Goal: Communication & Community: Share content

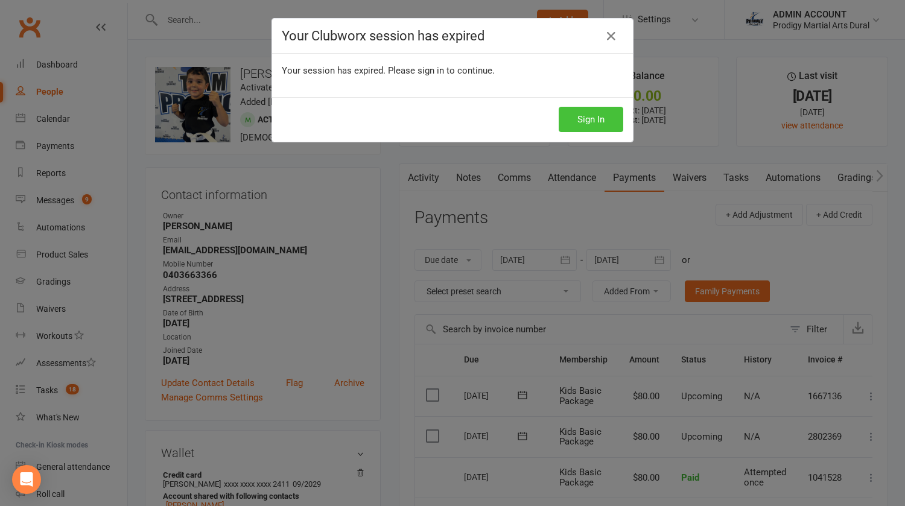
click at [583, 113] on button "Sign In" at bounding box center [591, 119] width 65 height 25
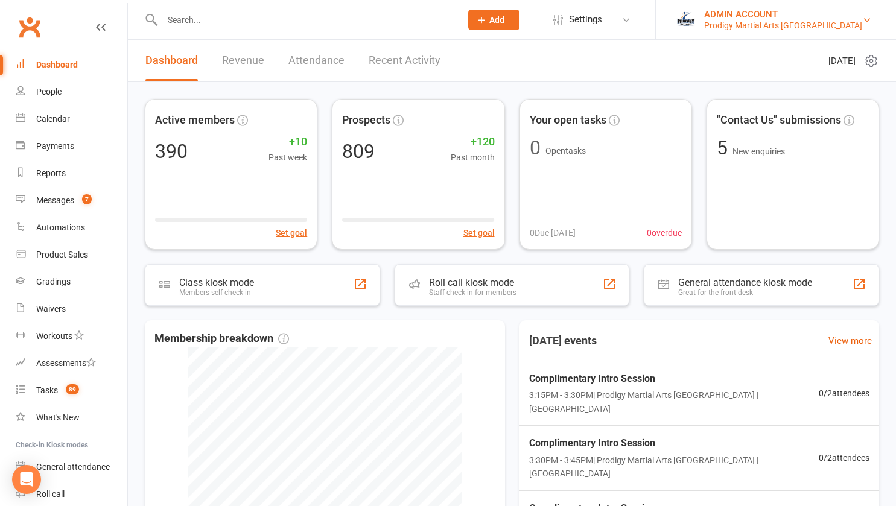
click at [770, 14] on div "ADMIN ACCOUNT" at bounding box center [783, 14] width 158 height 11
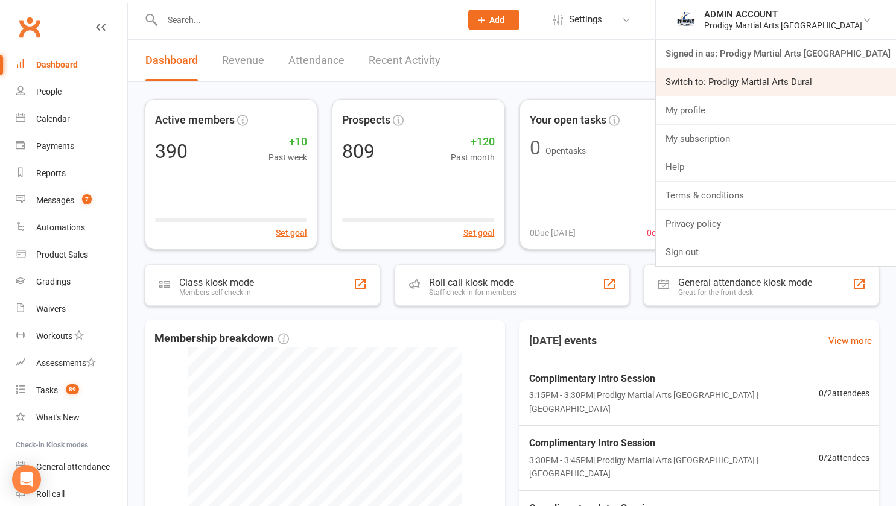
click at [768, 81] on link "Switch to: Prodigy Martial Arts Dural" at bounding box center [776, 82] width 240 height 28
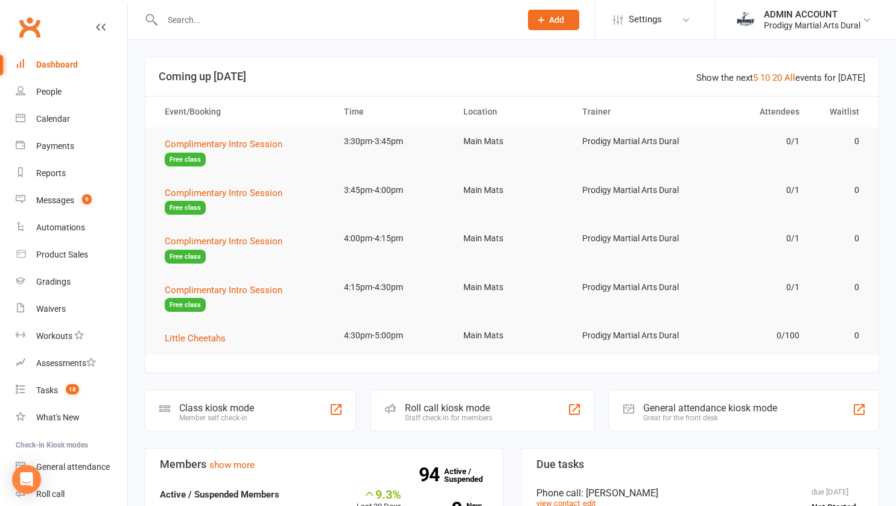
click at [308, 17] on input "text" at bounding box center [336, 19] width 354 height 17
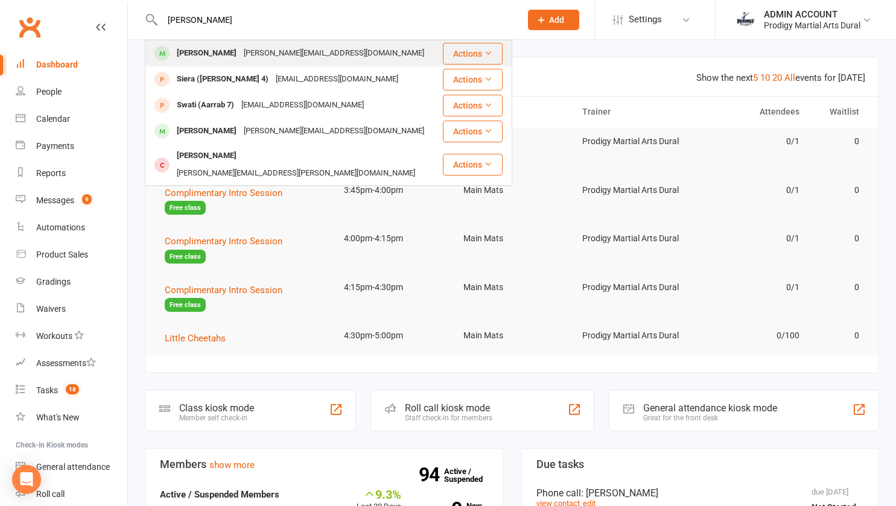
type input "[PERSON_NAME]"
click at [205, 62] on div "[PERSON_NAME]" at bounding box center [206, 53] width 67 height 17
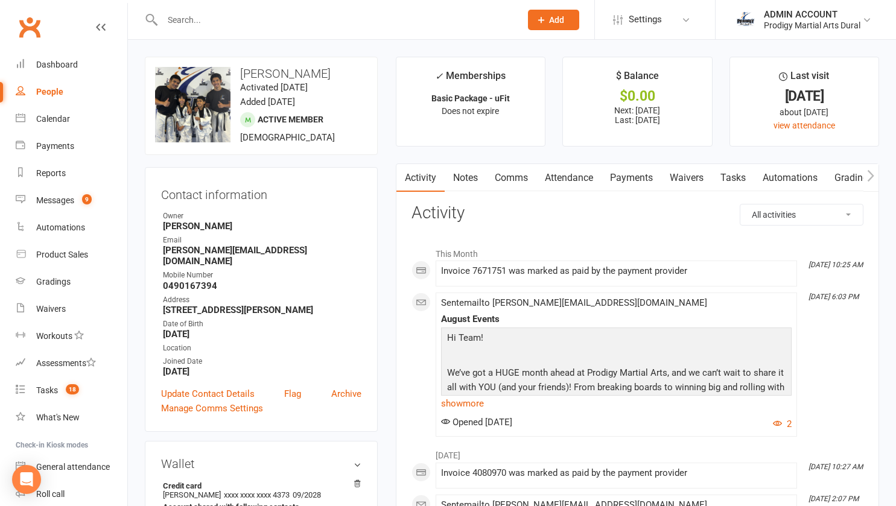
click at [634, 183] on link "Payments" at bounding box center [632, 178] width 60 height 28
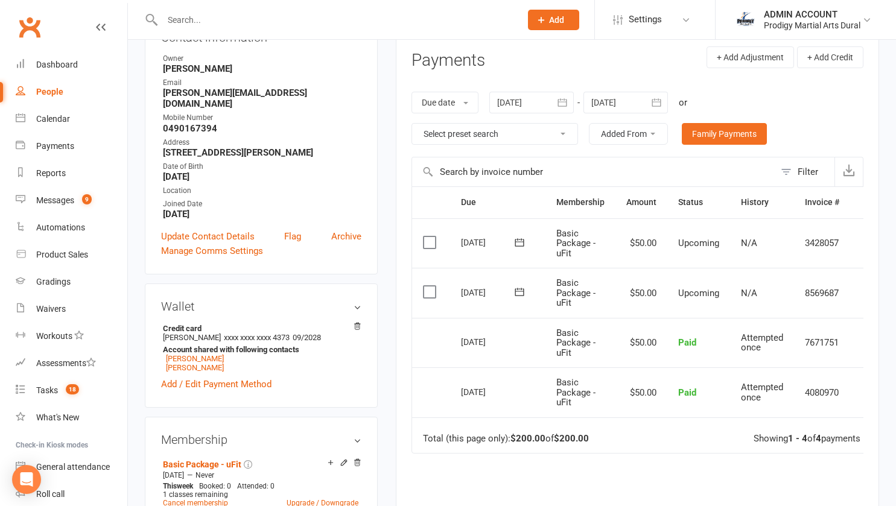
scroll to position [158, 0]
click at [810, 22] on div "Prodigy Martial Arts Dural" at bounding box center [812, 25] width 97 height 11
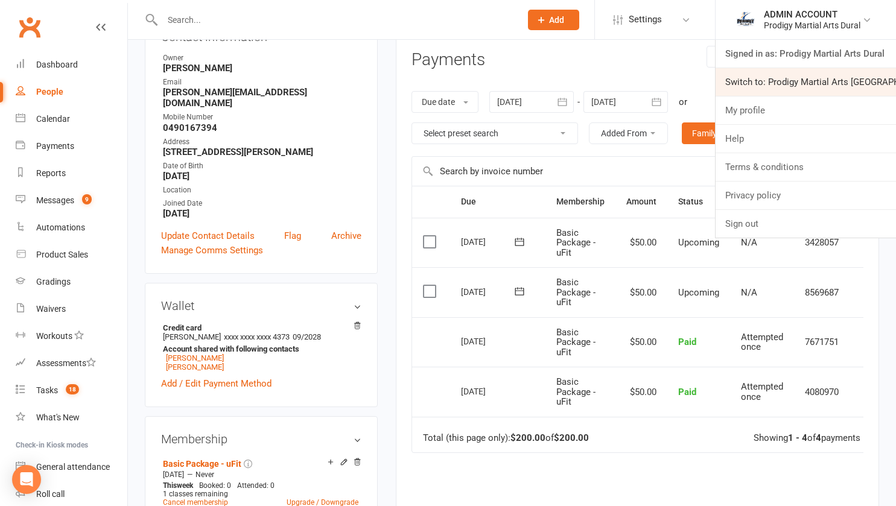
click at [804, 78] on link "Switch to: Prodigy Martial Arts [GEOGRAPHIC_DATA]" at bounding box center [806, 82] width 180 height 28
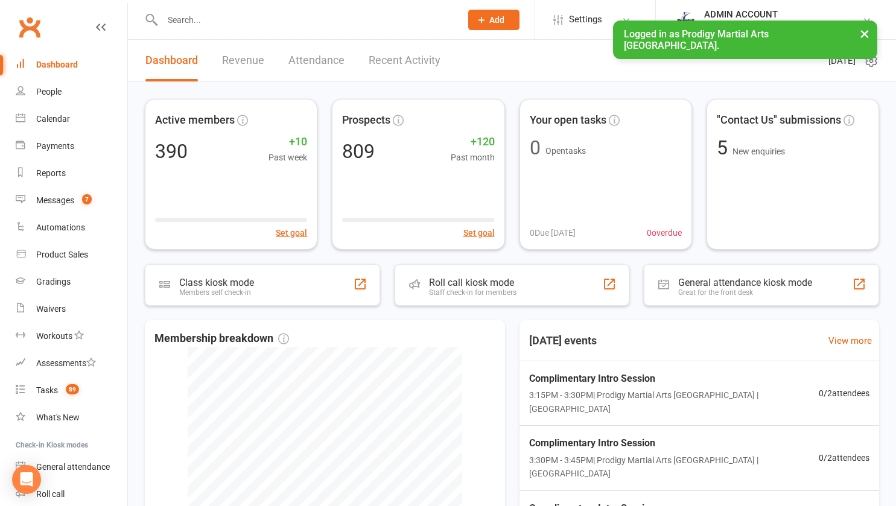
click at [197, 20] on input "text" at bounding box center [306, 19] width 294 height 17
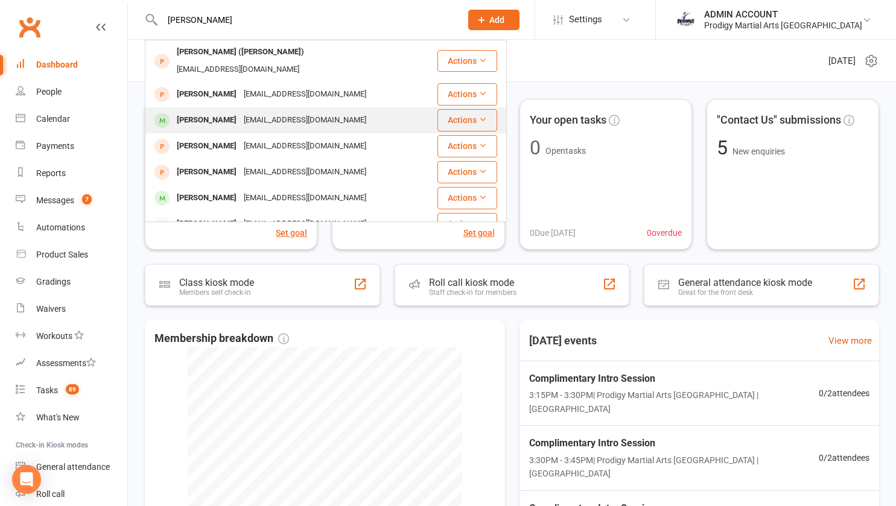
type input "hassan"
click at [204, 112] on div "Hassan Alhashem" at bounding box center [206, 120] width 67 height 17
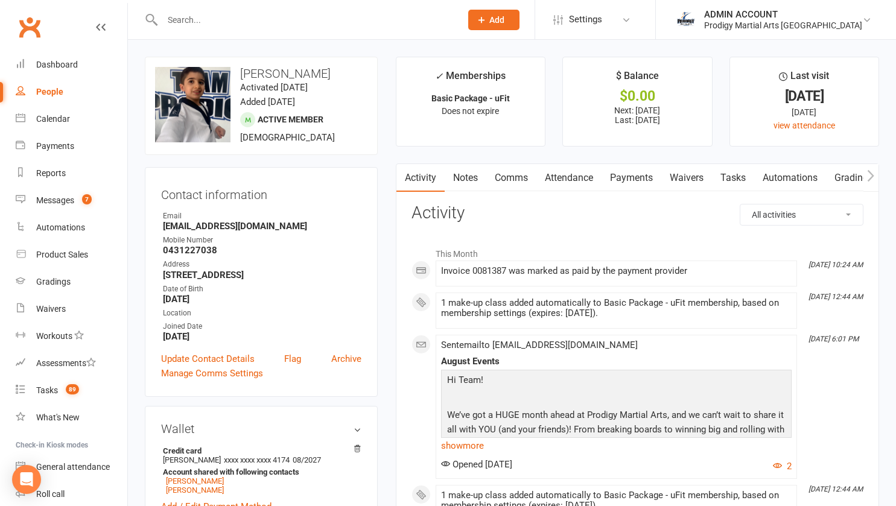
click at [637, 182] on link "Payments" at bounding box center [632, 178] width 60 height 28
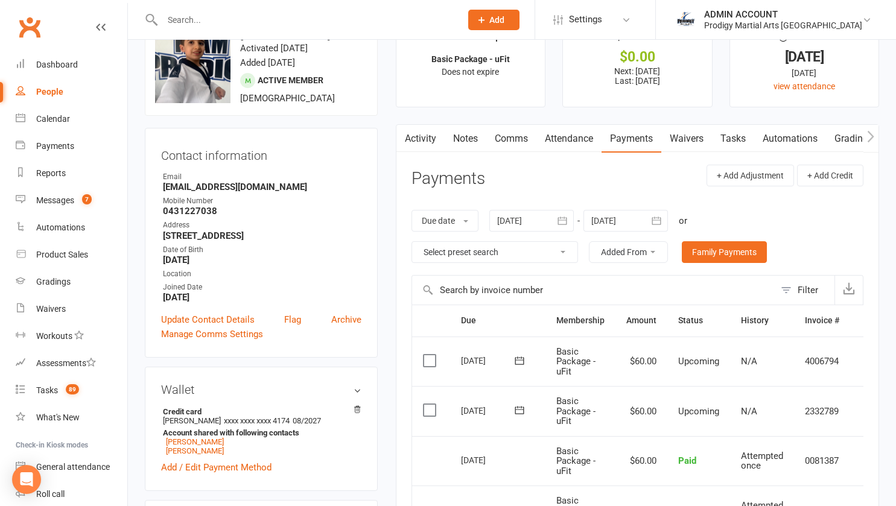
scroll to position [37, 0]
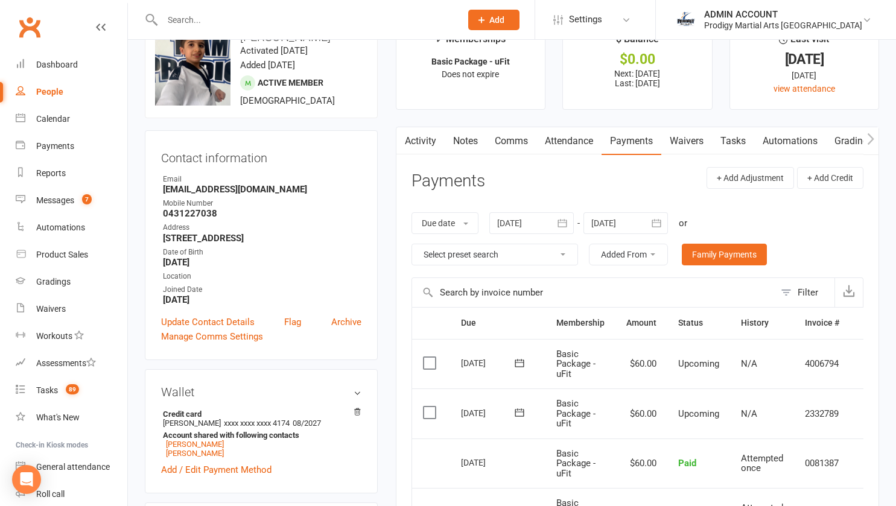
click at [637, 182] on header "Payments + Add Adjustment + Add Credit" at bounding box center [637, 183] width 452 height 33
click at [282, 29] on div at bounding box center [299, 19] width 308 height 39
click at [270, 24] on input "text" at bounding box center [306, 19] width 294 height 17
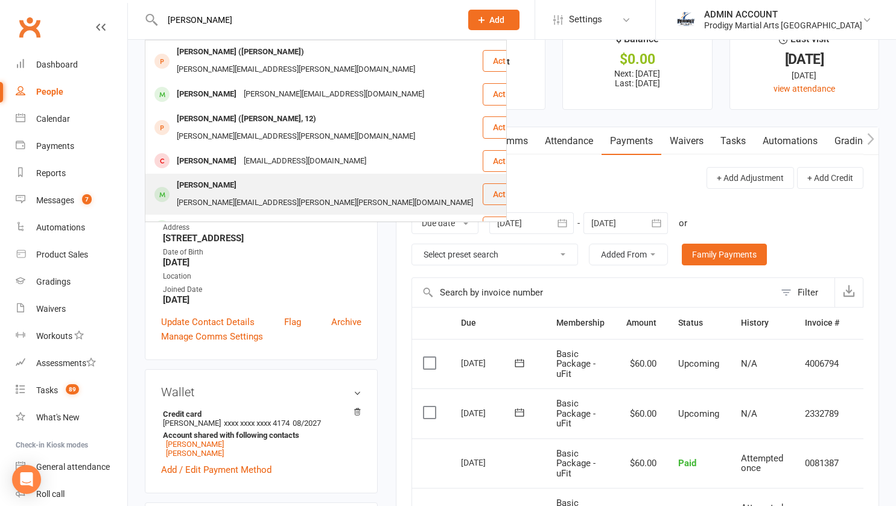
type input "samuel"
click at [240, 177] on div "Samuel Armstrong" at bounding box center [206, 185] width 67 height 17
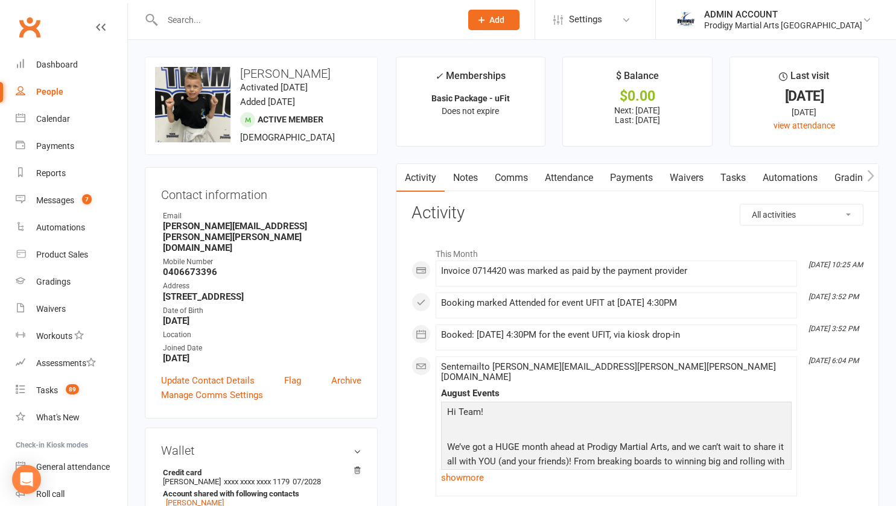
click at [635, 177] on link "Payments" at bounding box center [632, 178] width 60 height 28
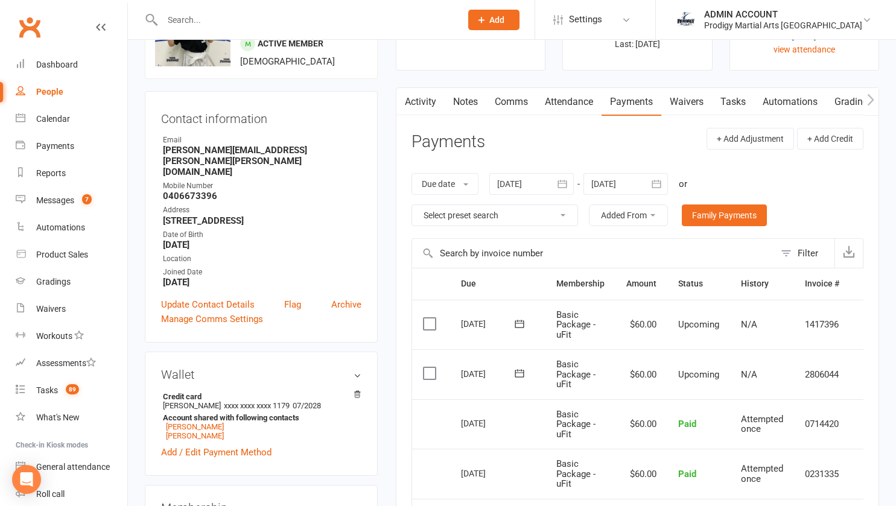
scroll to position [78, 0]
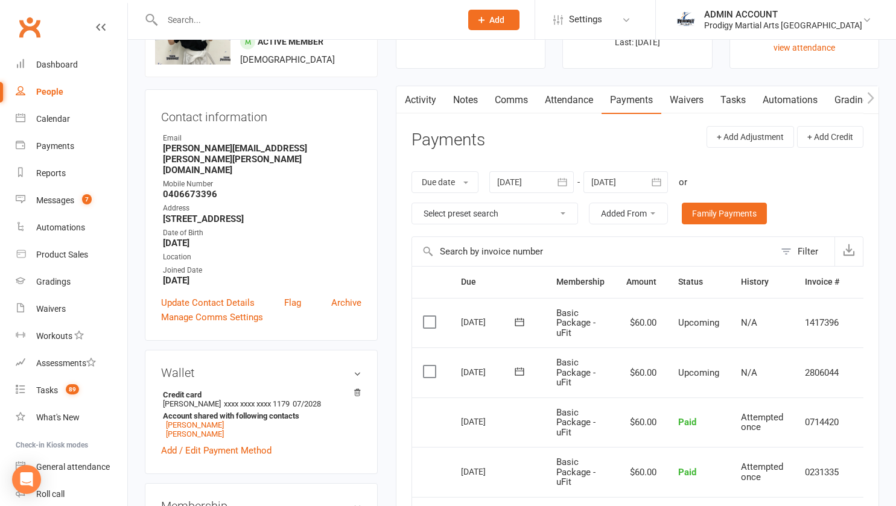
click at [218, 19] on input "text" at bounding box center [306, 19] width 294 height 17
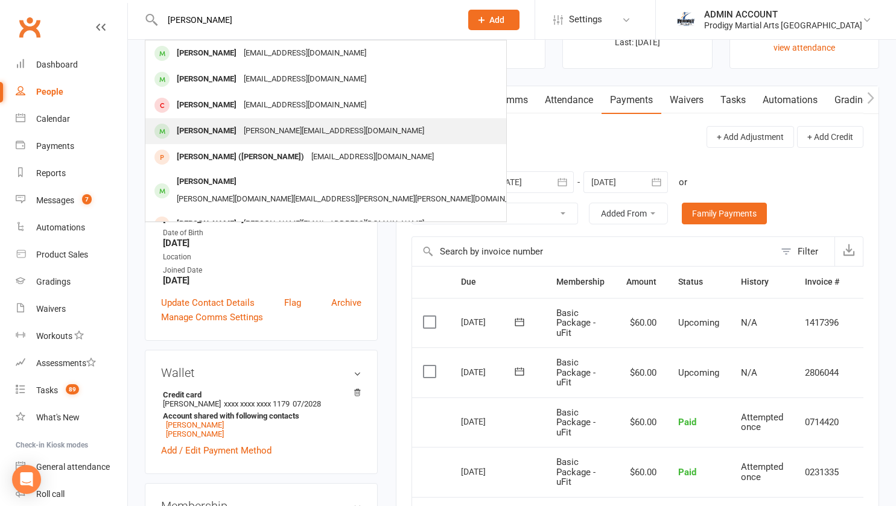
type input "lucas"
click at [212, 127] on div "Lucas Chant" at bounding box center [206, 130] width 67 height 17
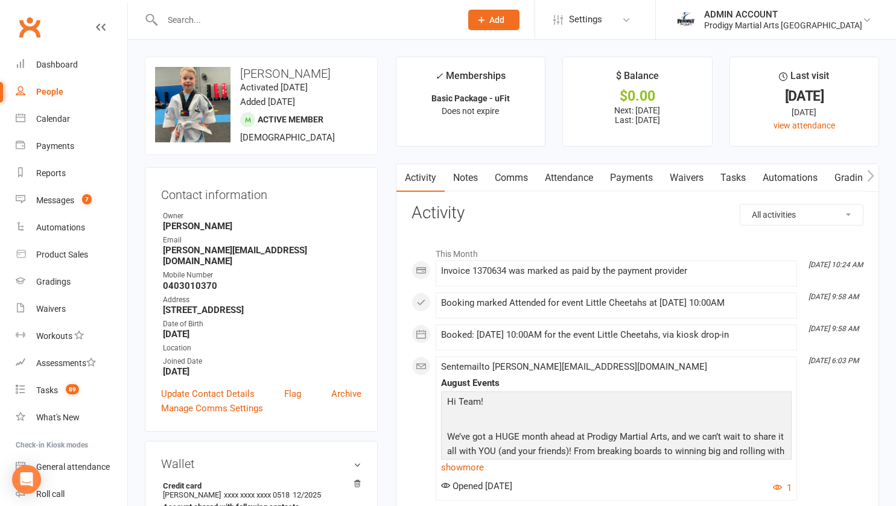
click at [630, 179] on link "Payments" at bounding box center [632, 178] width 60 height 28
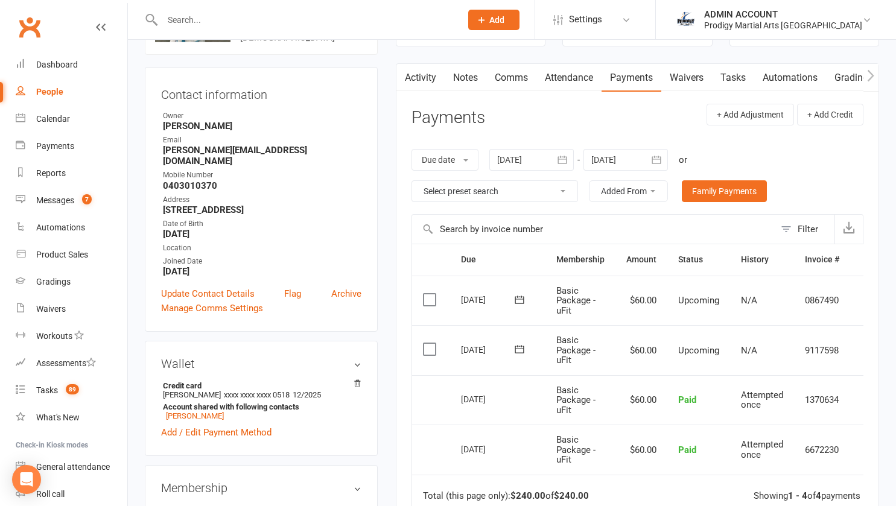
scroll to position [102, 0]
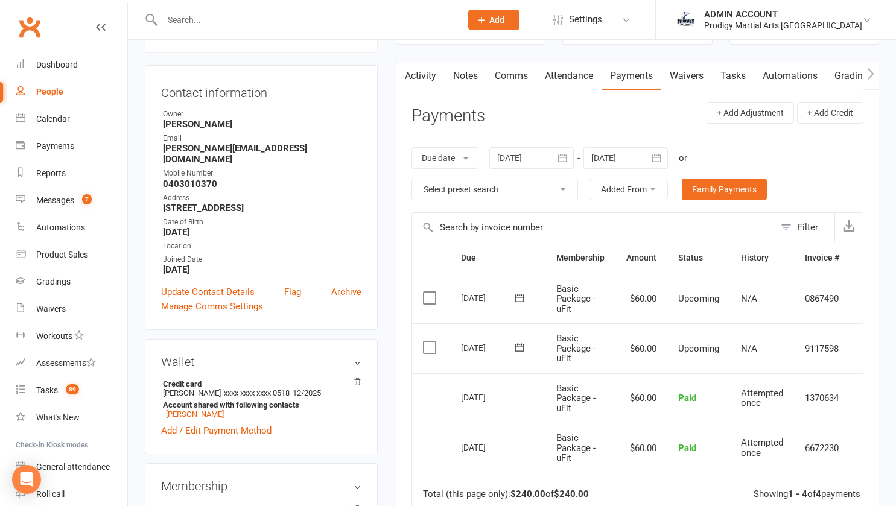
click at [221, 22] on input "text" at bounding box center [306, 19] width 294 height 17
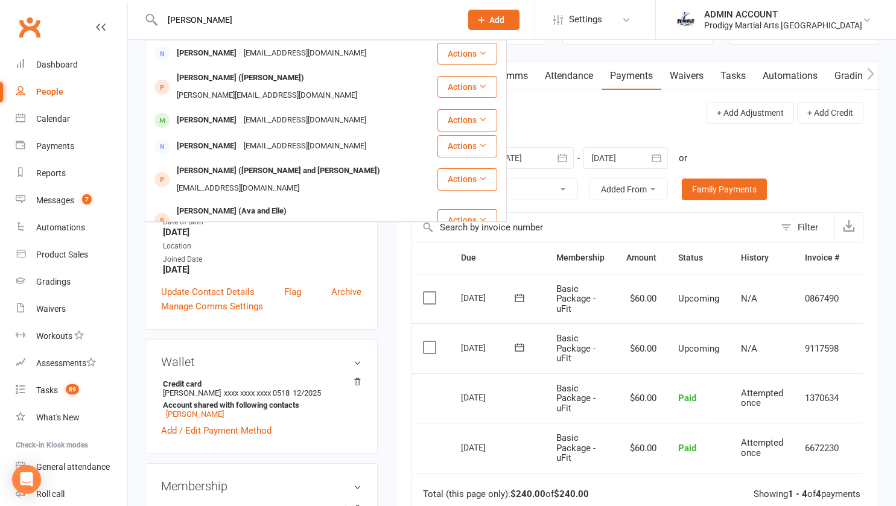
type input "anthony"
click at [202, 245] on div "Anthony Cheng" at bounding box center [206, 253] width 67 height 17
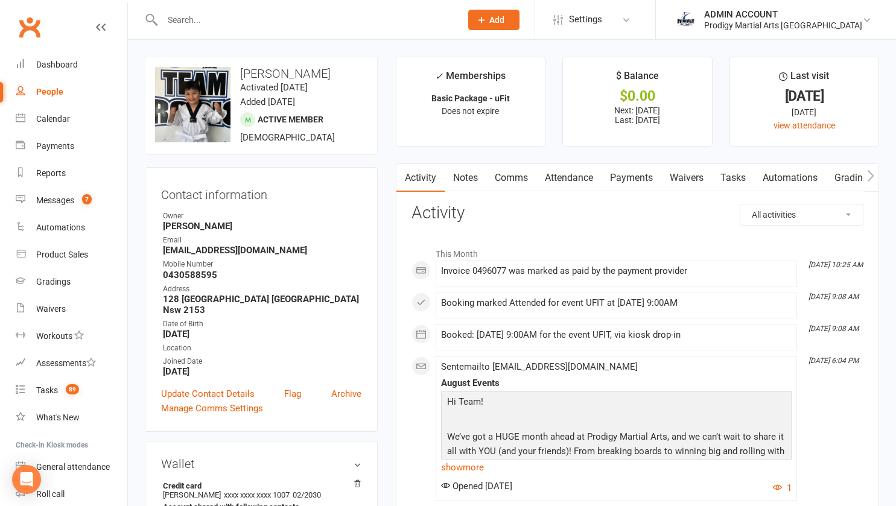
click at [625, 171] on link "Payments" at bounding box center [632, 178] width 60 height 28
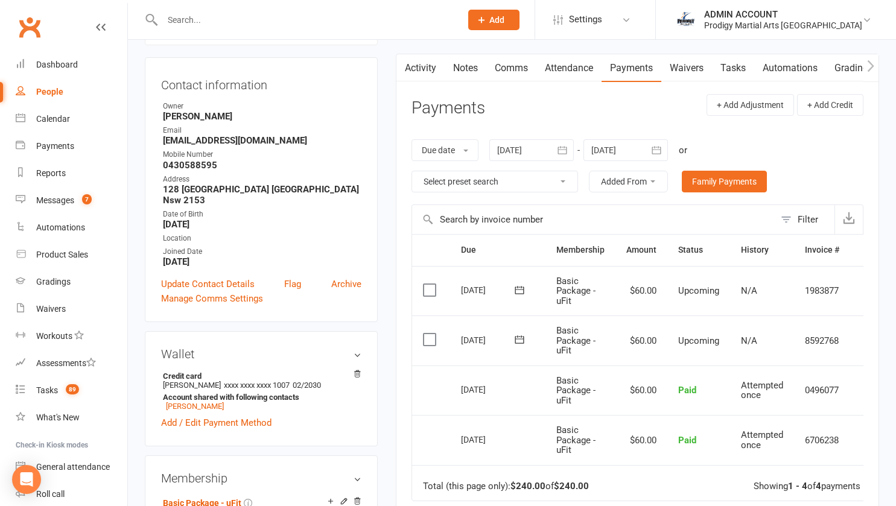
scroll to position [112, 0]
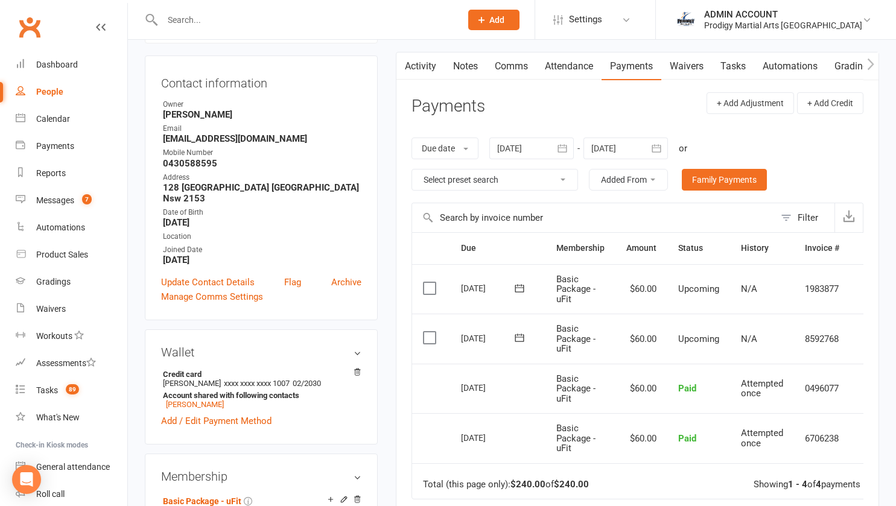
click at [328, 20] on input "text" at bounding box center [306, 19] width 294 height 17
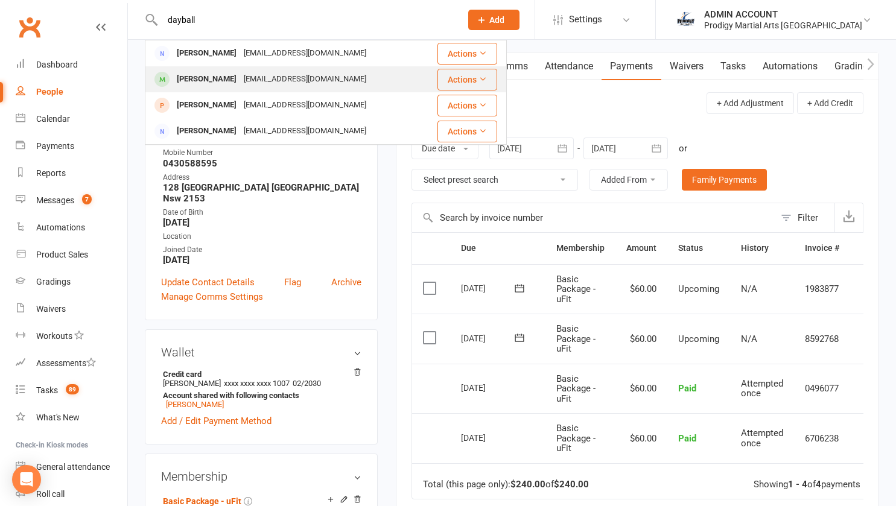
type input "dayball"
click at [240, 80] on div "belindarobertson@live.com.au" at bounding box center [305, 79] width 130 height 17
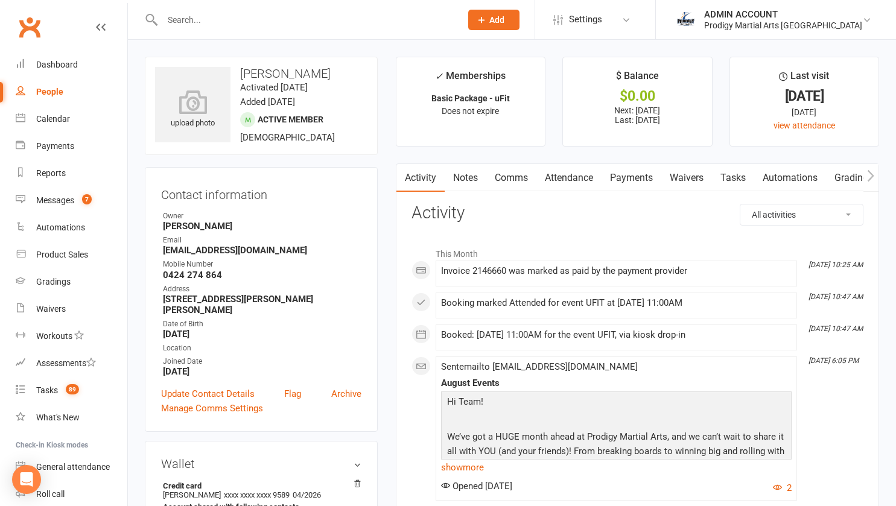
click at [625, 180] on link "Payments" at bounding box center [632, 178] width 60 height 28
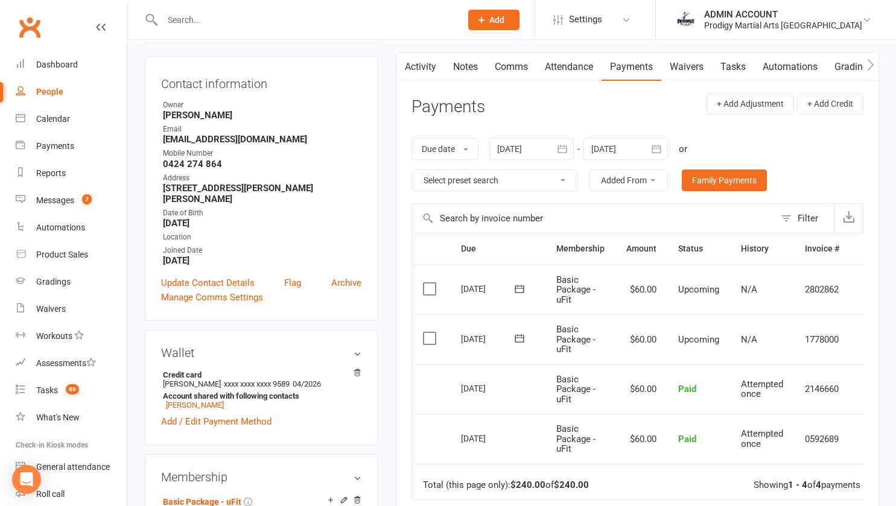
scroll to position [112, 0]
click at [205, 21] on input "text" at bounding box center [306, 19] width 294 height 17
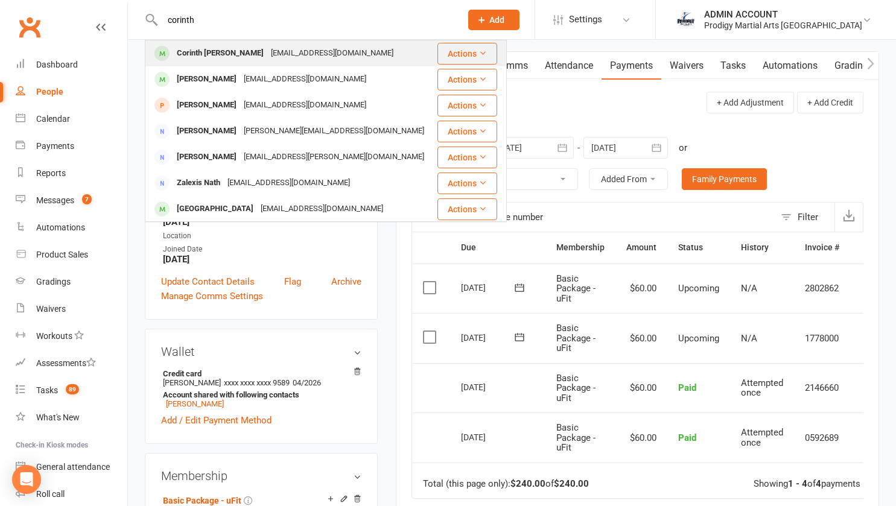
type input "corinth"
click at [241, 58] on div "Corinth Gatchalian" at bounding box center [220, 53] width 94 height 17
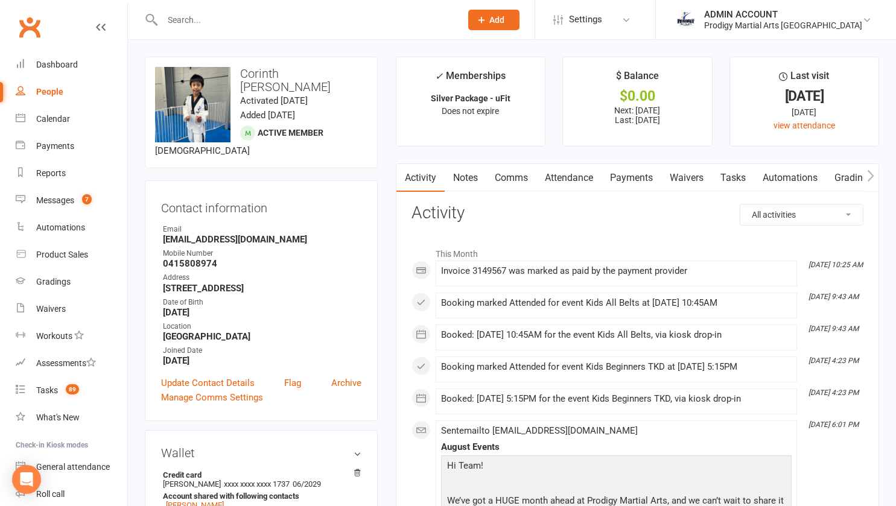
click at [620, 179] on link "Payments" at bounding box center [632, 178] width 60 height 28
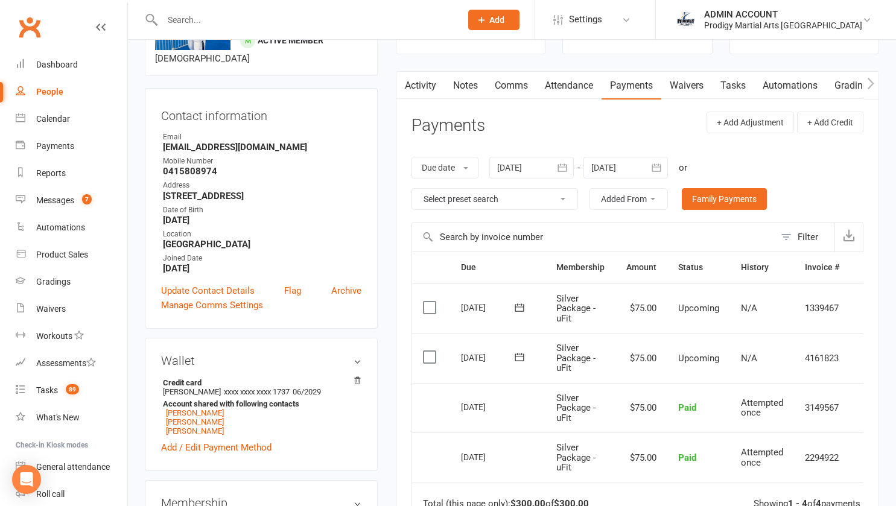
scroll to position [93, 0]
click at [353, 16] on input "text" at bounding box center [306, 19] width 294 height 17
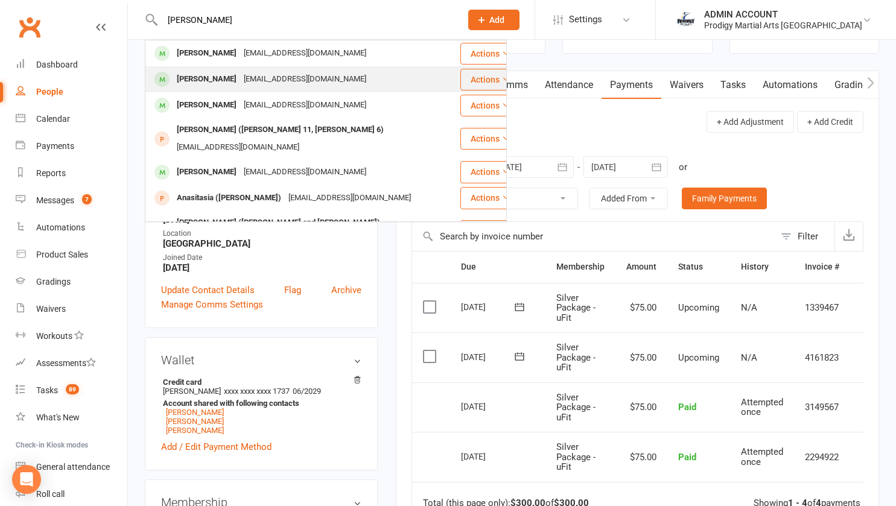
type input "noah jo"
click at [240, 77] on div "rochellemdsilva@gmail.com" at bounding box center [305, 79] width 130 height 17
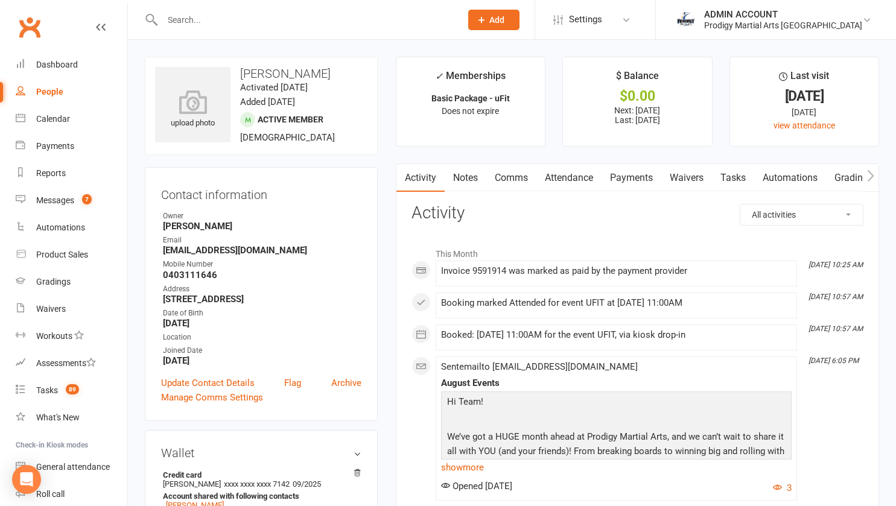
click at [624, 177] on link "Payments" at bounding box center [632, 178] width 60 height 28
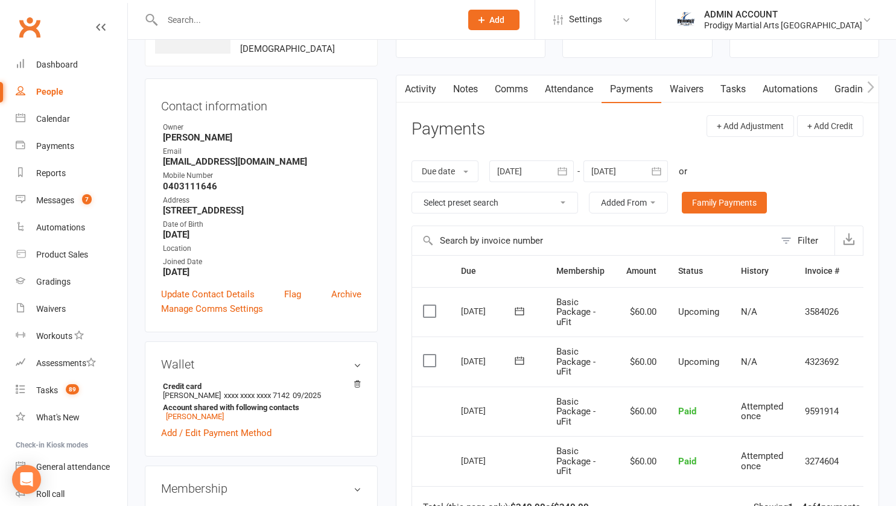
scroll to position [118, 0]
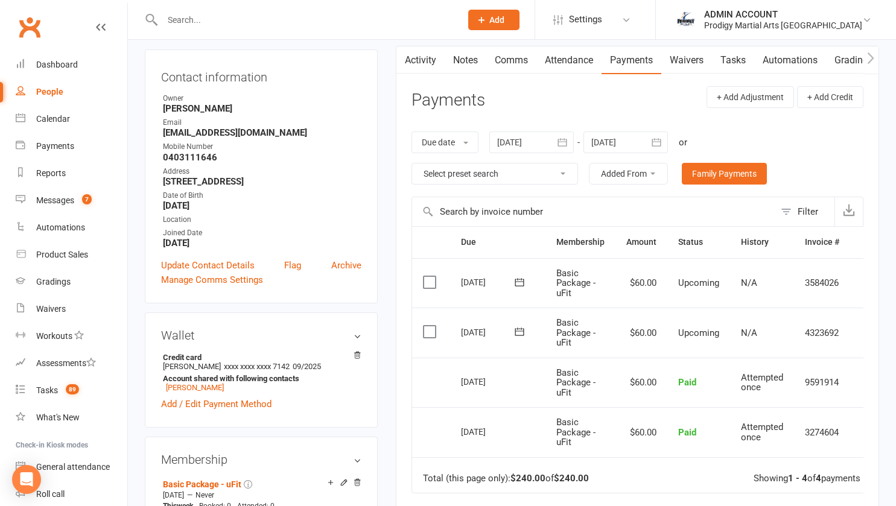
click at [400, 21] on input "text" at bounding box center [306, 19] width 294 height 17
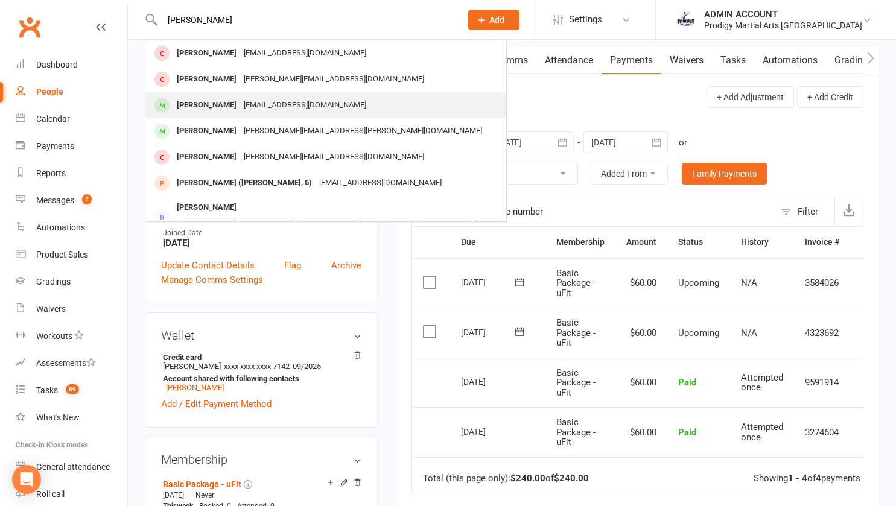
type input "oliver"
click at [262, 99] on div "dingwenwenwen@hotmail.com" at bounding box center [305, 105] width 130 height 17
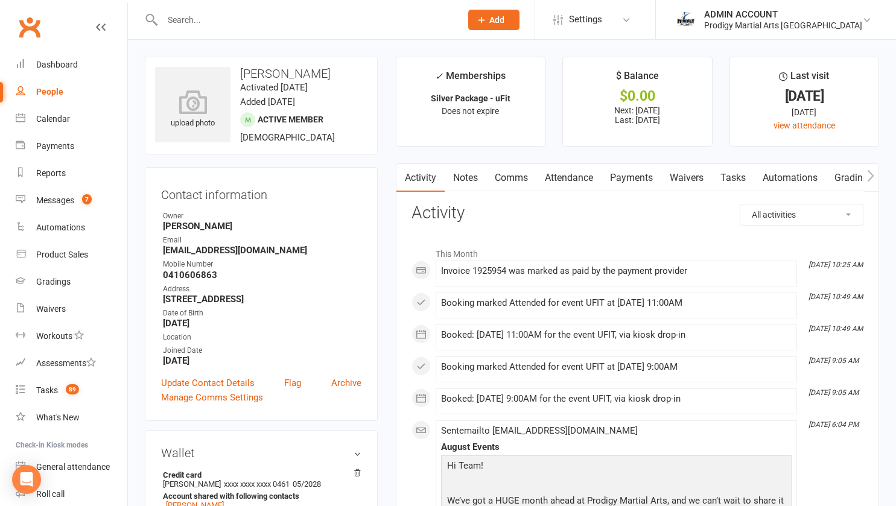
click at [633, 179] on link "Payments" at bounding box center [632, 178] width 60 height 28
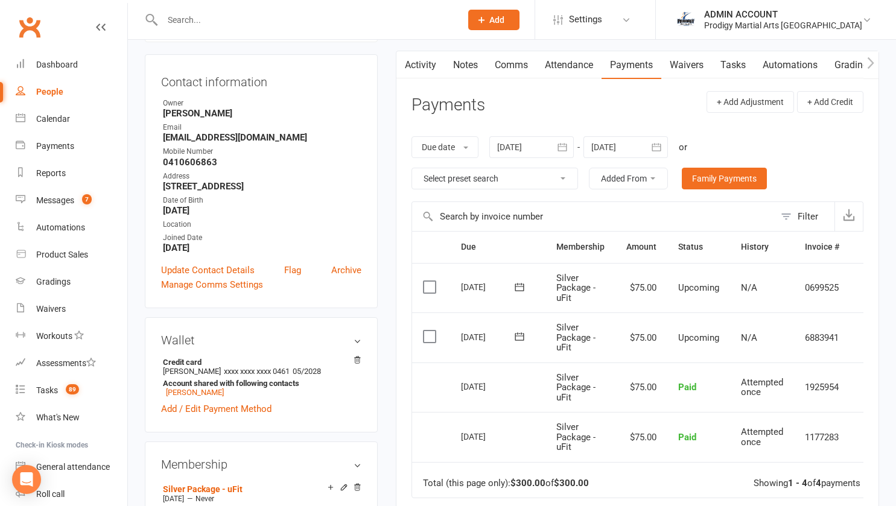
scroll to position [113, 0]
click at [214, 17] on input "text" at bounding box center [306, 19] width 294 height 17
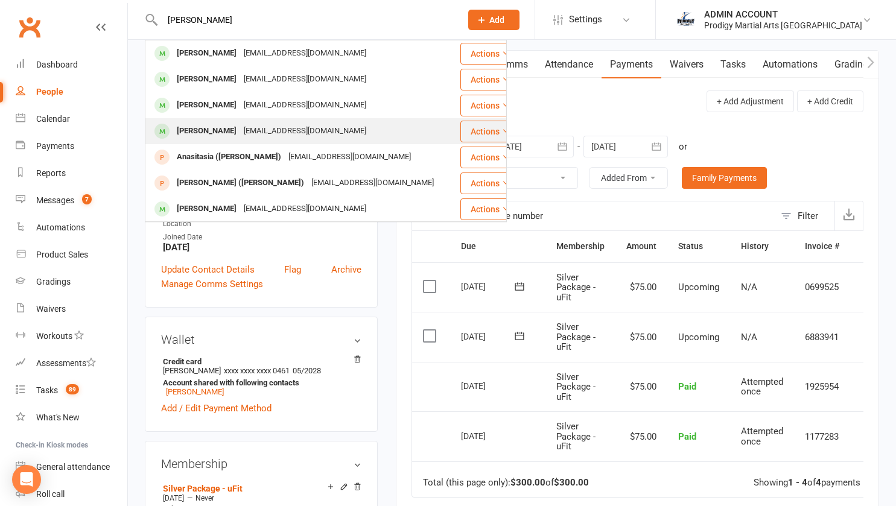
type input "noah j"
click at [205, 129] on div "Noah Jones" at bounding box center [206, 130] width 67 height 17
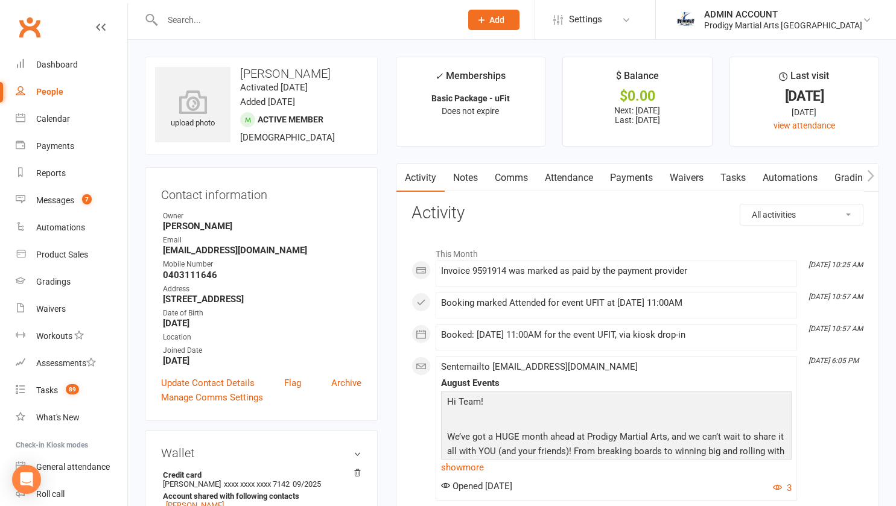
click at [628, 177] on link "Payments" at bounding box center [632, 178] width 60 height 28
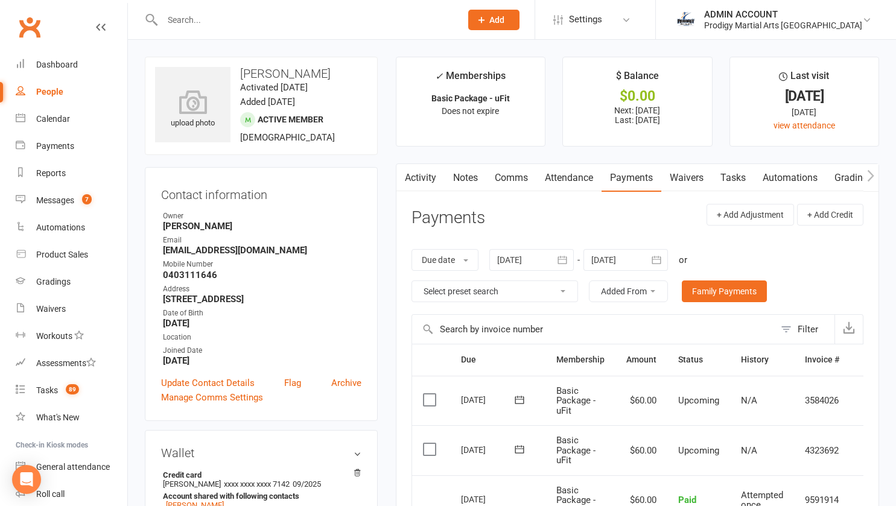
click at [303, 19] on input "text" at bounding box center [306, 19] width 294 height 17
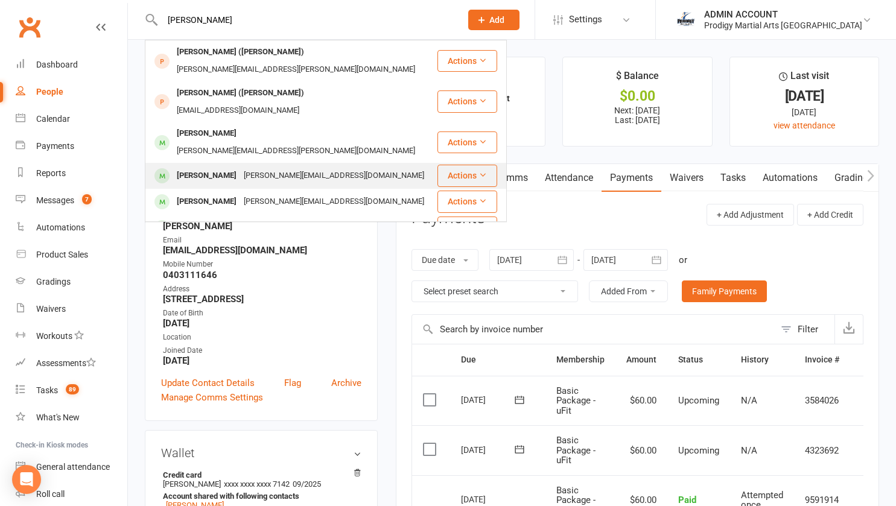
type input "william"
click at [221, 167] on div "William Thoms" at bounding box center [206, 175] width 67 height 17
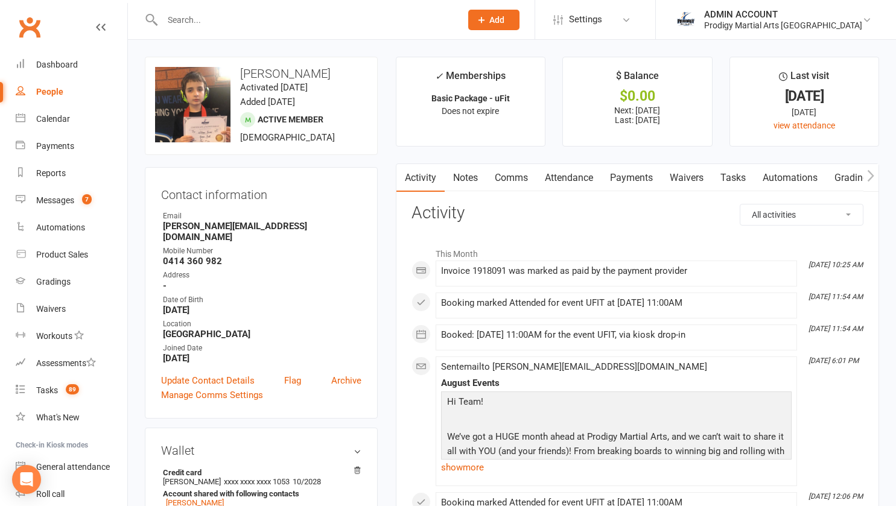
click at [621, 171] on link "Payments" at bounding box center [632, 178] width 60 height 28
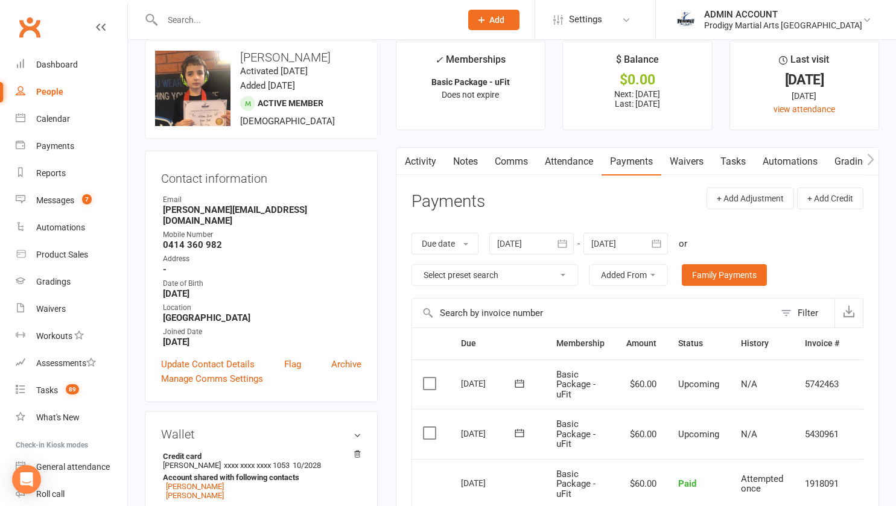
scroll to position [18, 0]
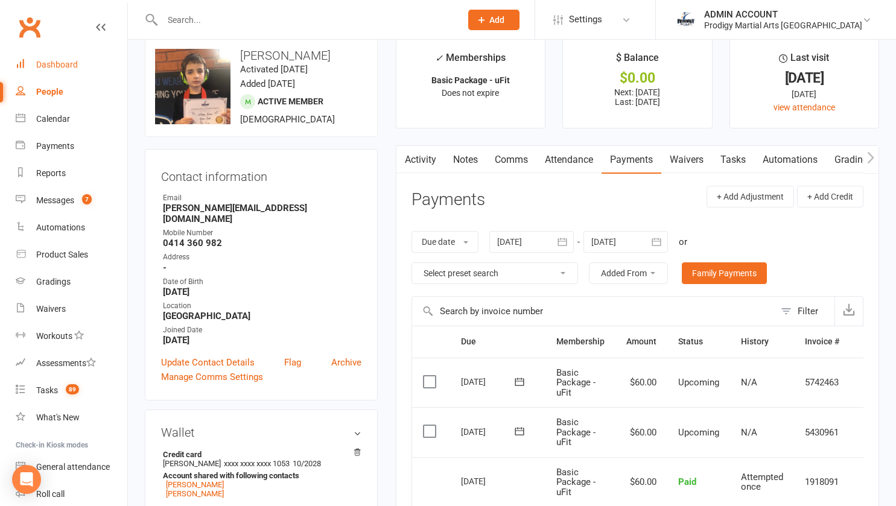
click at [56, 68] on div "Dashboard" at bounding box center [57, 65] width 42 height 10
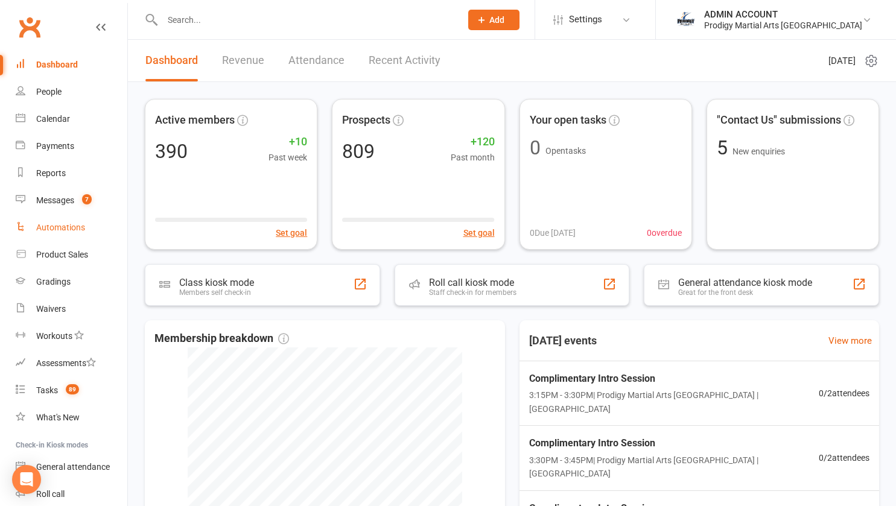
click at [59, 226] on div "Automations" at bounding box center [60, 228] width 49 height 10
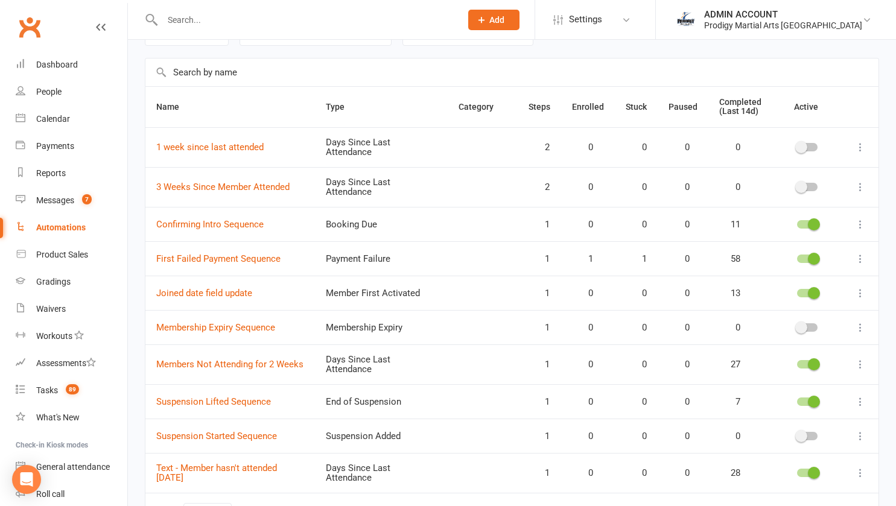
scroll to position [69, 0]
click at [136, 291] on div "All categories All types Booking Cancelled Booking Due Booking Late-Cancelled B…" at bounding box center [512, 291] width 768 height 557
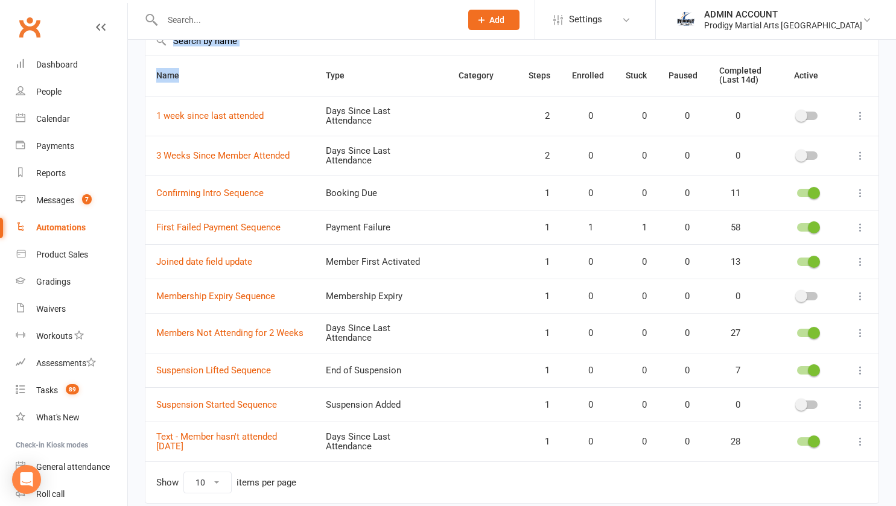
scroll to position [104, 0]
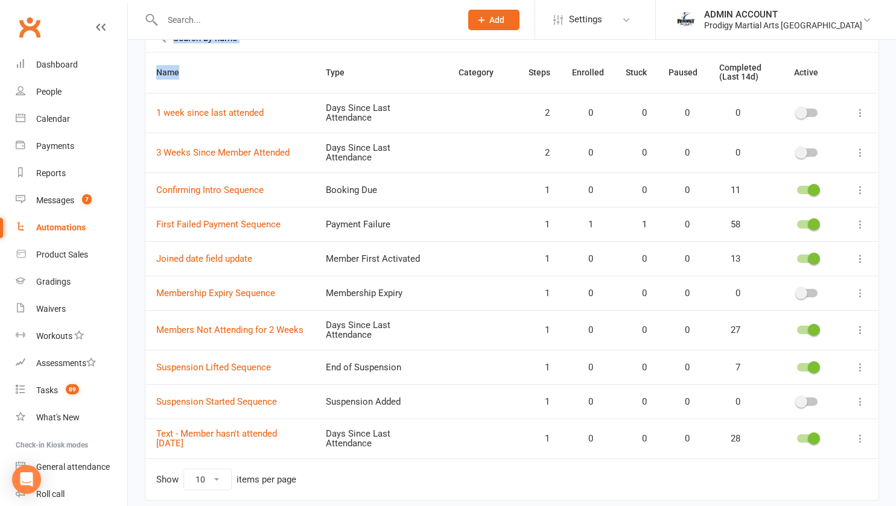
click at [136, 291] on div "All categories All types Booking Cancelled Booking Due Booking Late-Cancelled B…" at bounding box center [512, 256] width 768 height 557
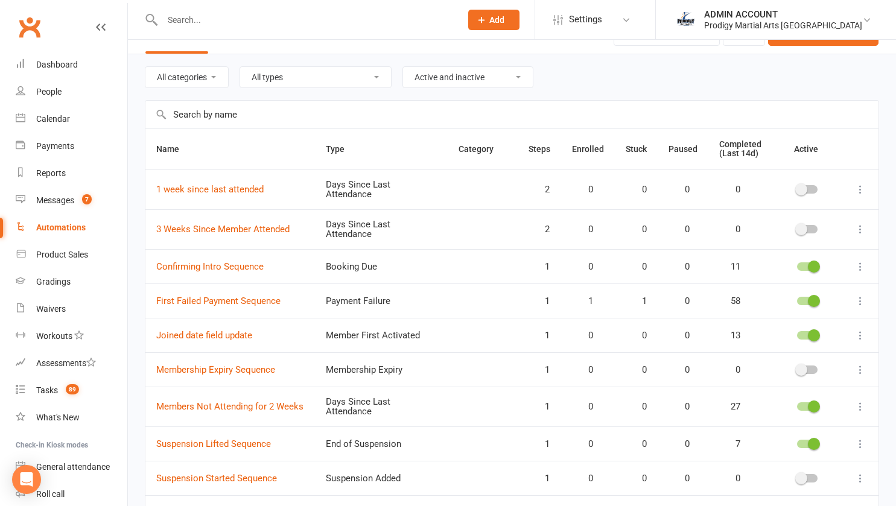
scroll to position [0, 0]
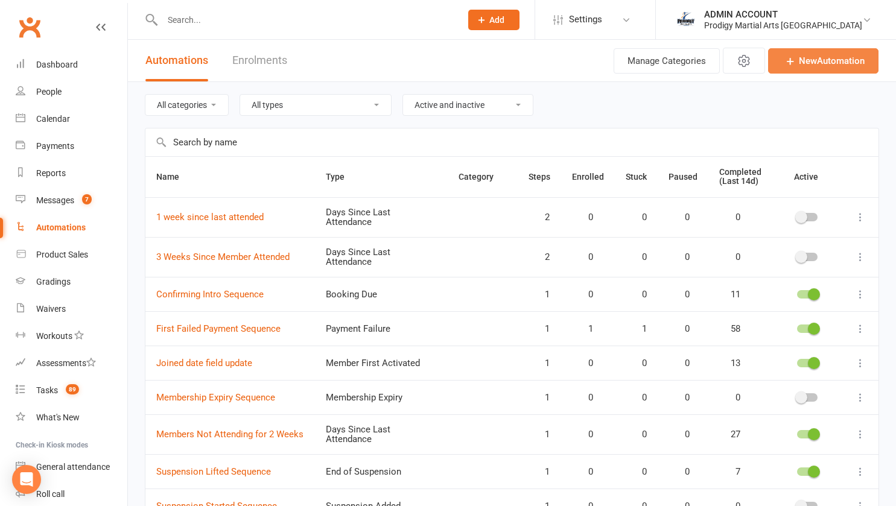
click at [786, 63] on icon at bounding box center [790, 61] width 12 height 12
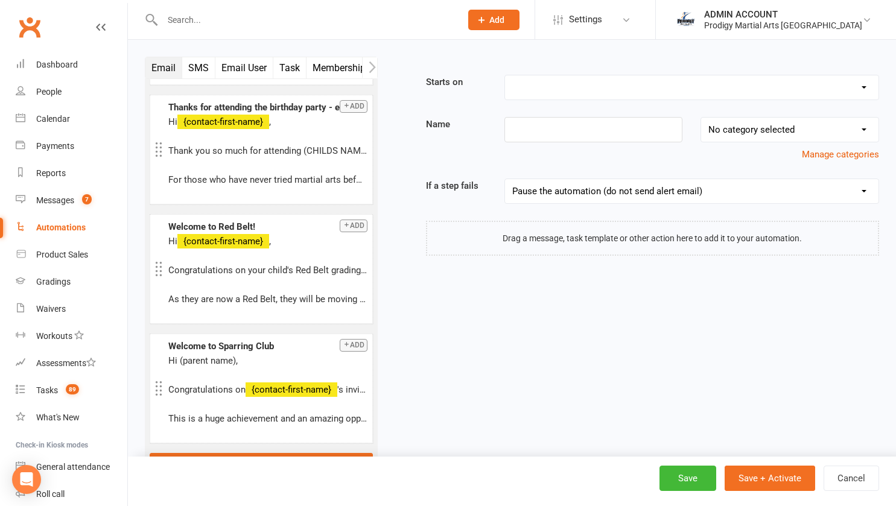
scroll to position [62, 0]
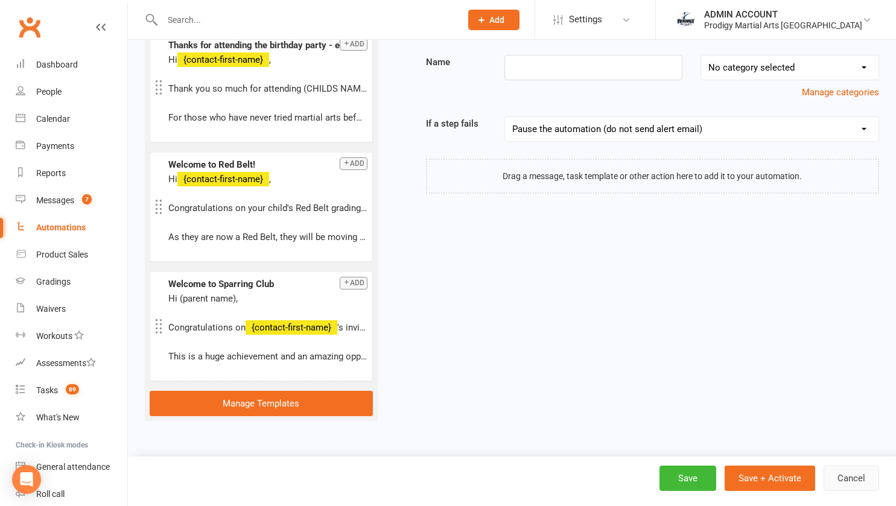
click at [849, 475] on button "Cancel" at bounding box center [852, 478] width 56 height 25
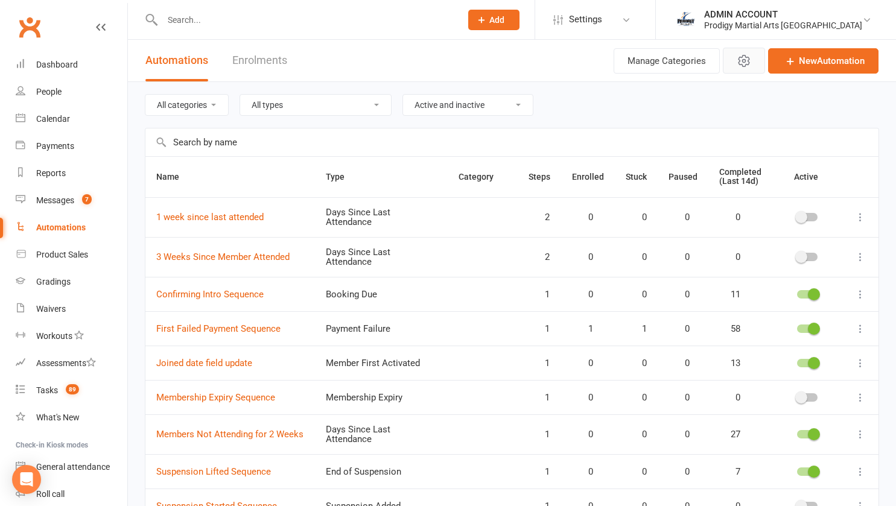
click at [746, 61] on icon "button" at bounding box center [743, 61] width 10 height 11
select select "6"
select select "23"
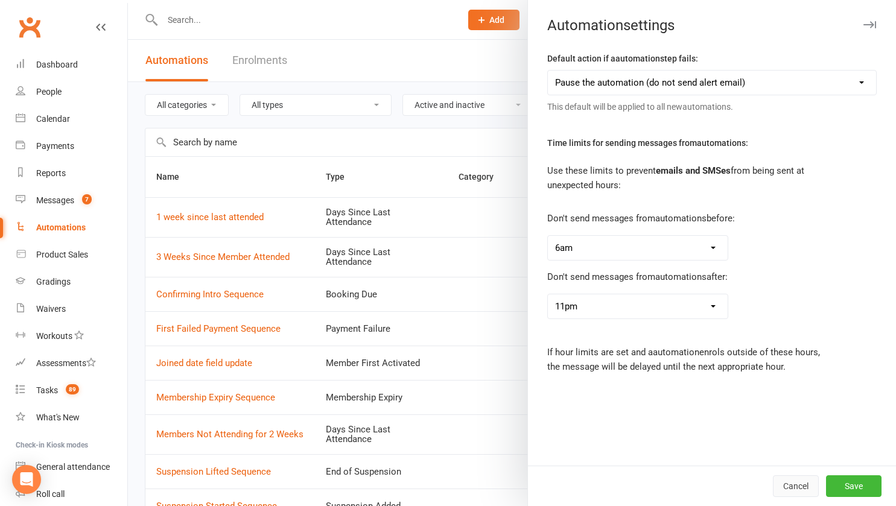
click at [800, 487] on button "Cancel" at bounding box center [796, 486] width 46 height 22
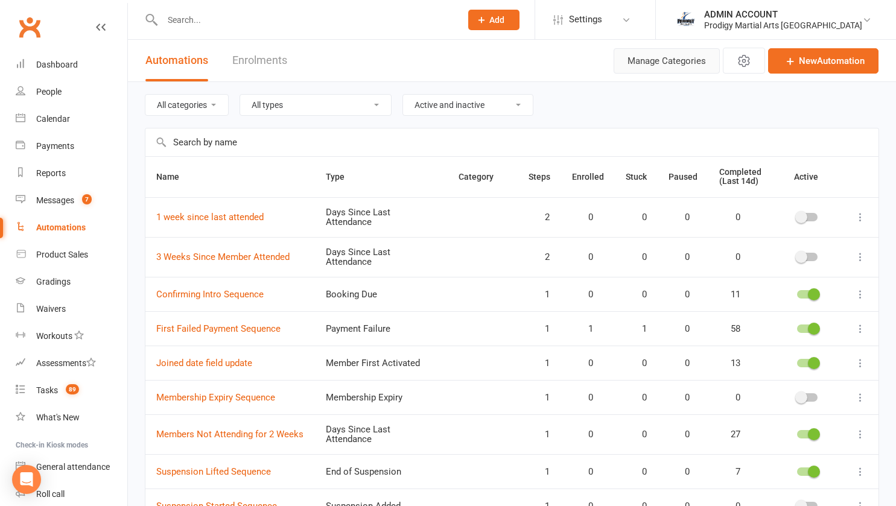
click at [684, 56] on button "Manage Categories" at bounding box center [667, 60] width 106 height 25
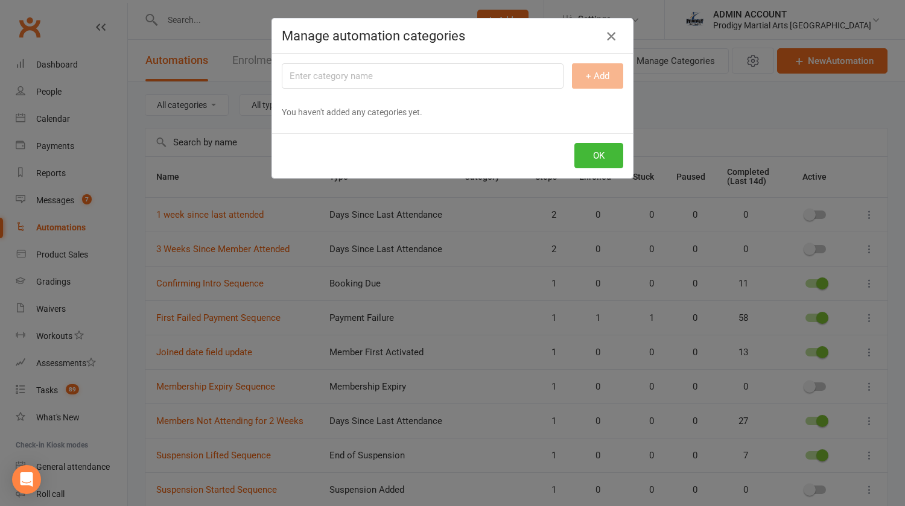
click at [609, 34] on icon "button" at bounding box center [611, 36] width 14 height 14
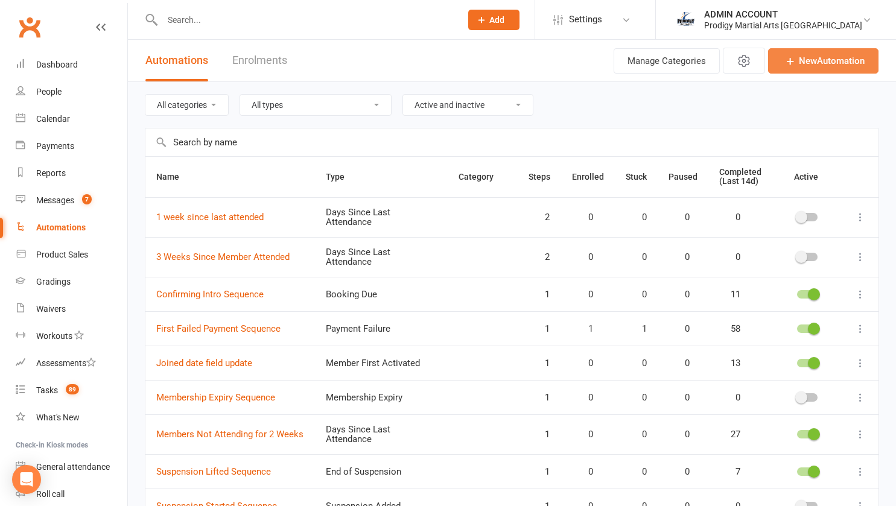
click at [793, 55] on icon at bounding box center [790, 61] width 12 height 12
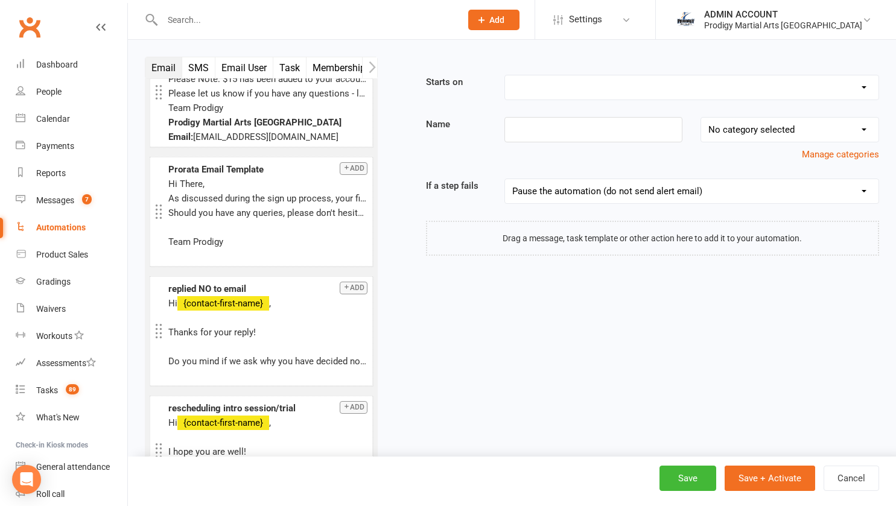
scroll to position [1105, 0]
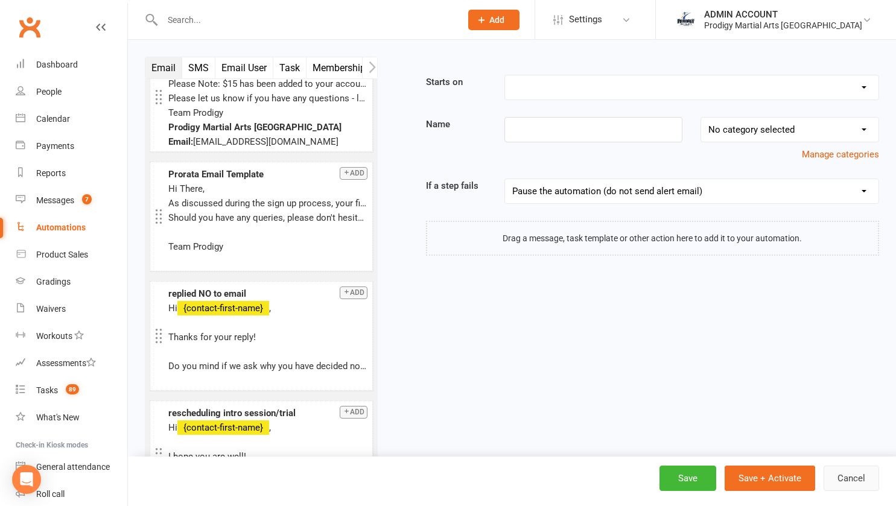
click at [858, 480] on button "Cancel" at bounding box center [852, 478] width 56 height 25
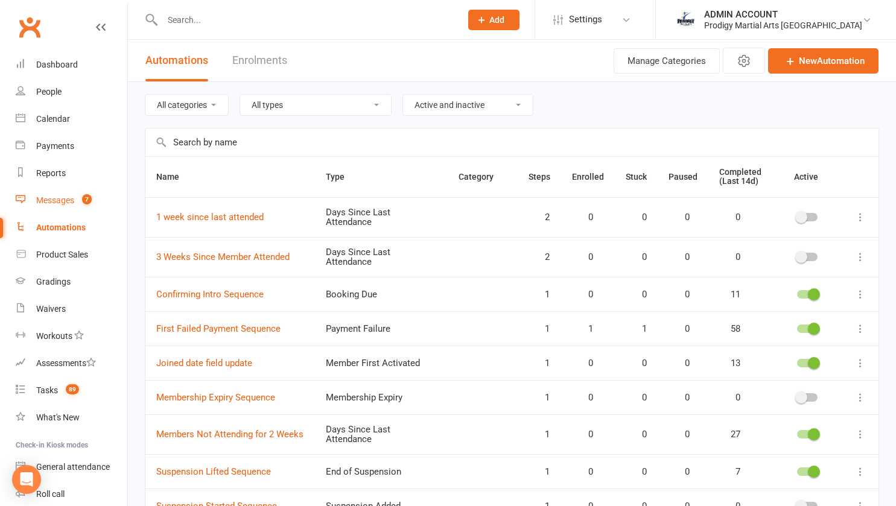
click at [62, 194] on link "Messages 7" at bounding box center [72, 200] width 112 height 27
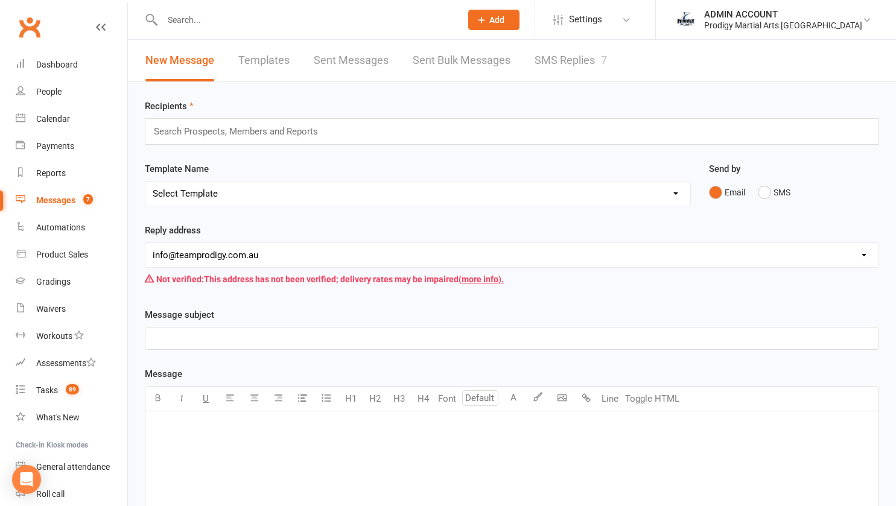
click at [268, 57] on link "Templates" at bounding box center [263, 61] width 51 height 42
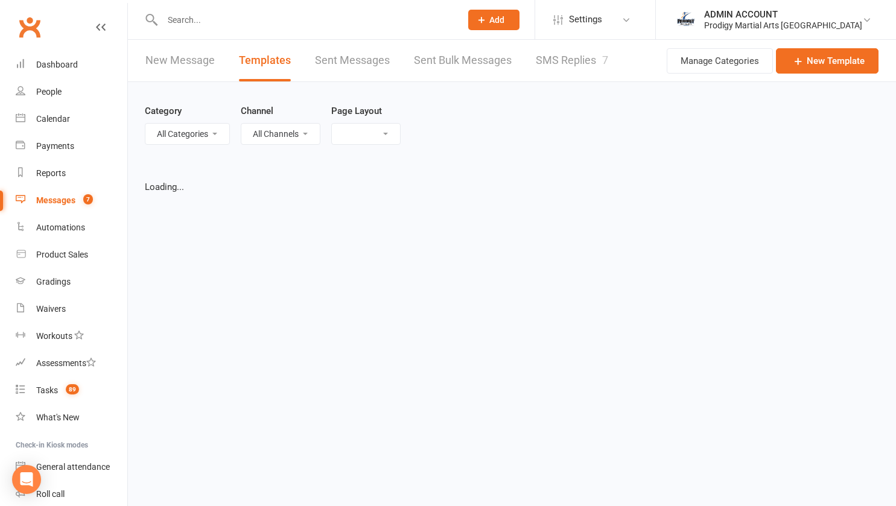
select select "grid"
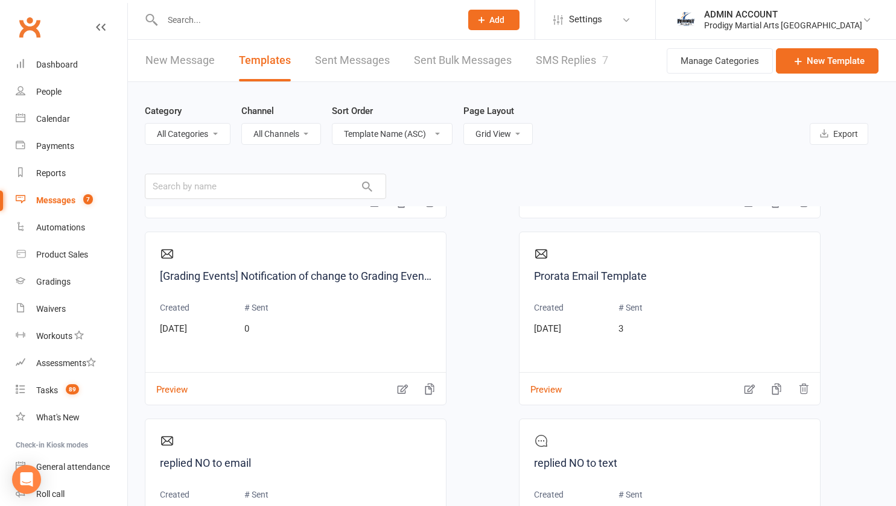
scroll to position [1878, 0]
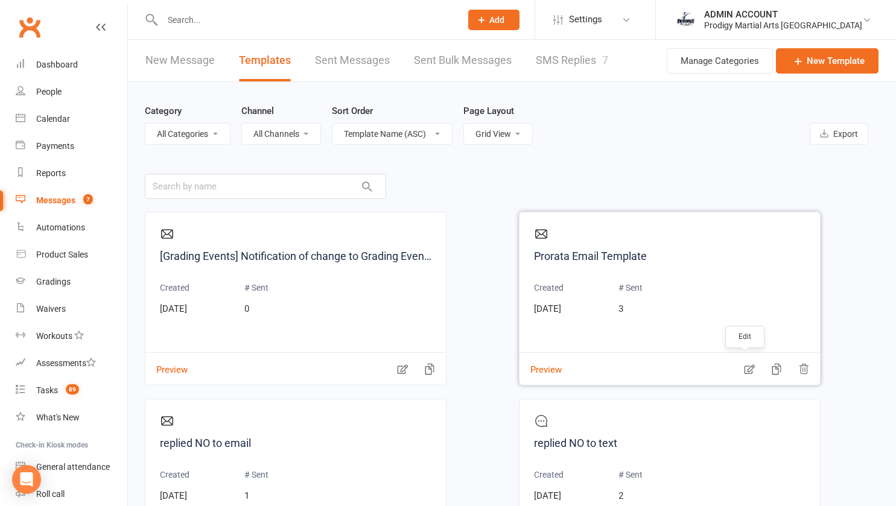
click at [745, 372] on icon "button" at bounding box center [749, 369] width 12 height 12
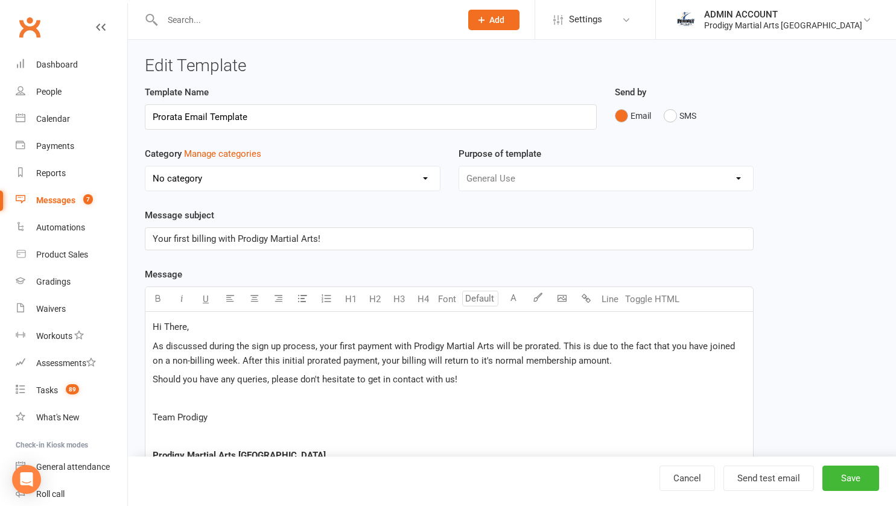
drag, startPoint x: 150, startPoint y: 115, endPoint x: 290, endPoint y: 111, distance: 139.4
click at [290, 111] on input "Prorata Email Template" at bounding box center [371, 116] width 452 height 25
type input "Welcome to Team Prodigy!"
click at [338, 169] on select "No category General" at bounding box center [292, 179] width 294 height 24
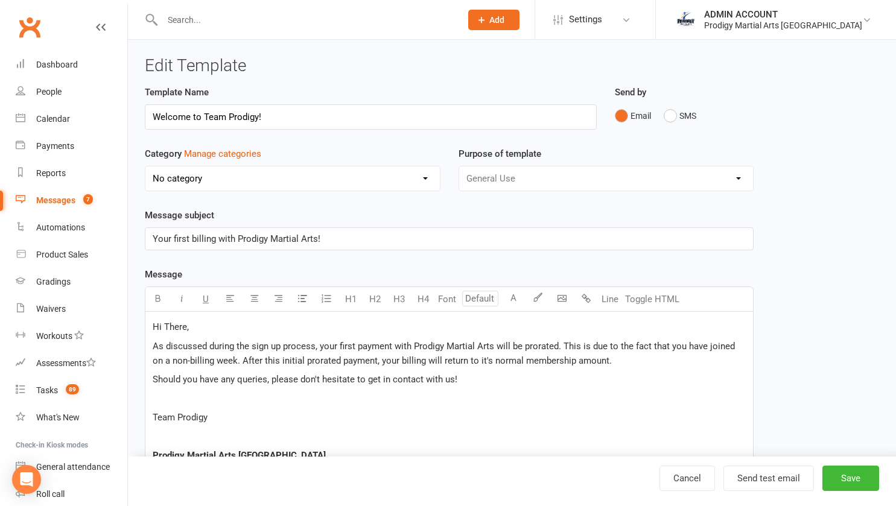
click at [466, 177] on div "General Use Grading Events" at bounding box center [607, 178] width 296 height 25
click at [484, 177] on div "General Use Grading Events" at bounding box center [607, 178] width 296 height 25
click at [726, 176] on div "General Use Grading Events" at bounding box center [607, 178] width 296 height 25
click at [390, 202] on div "Category Manage categories No category General" at bounding box center [293, 178] width 314 height 62
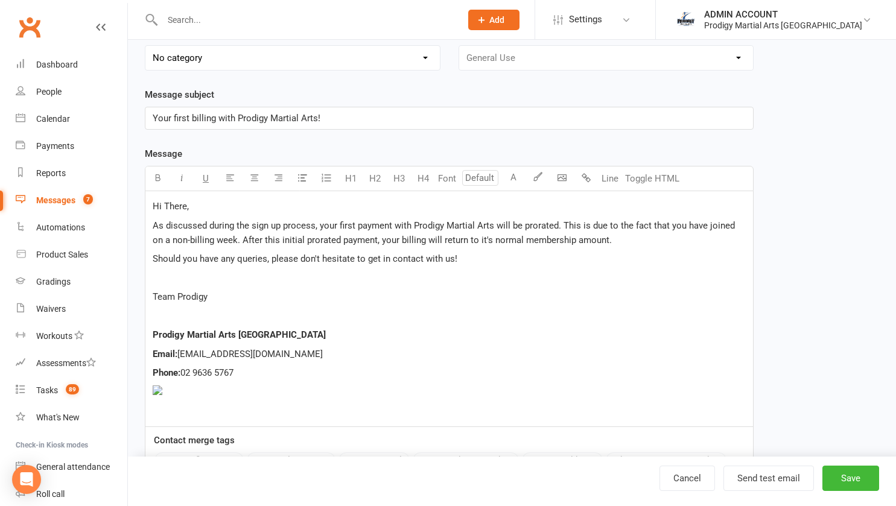
scroll to position [121, 0]
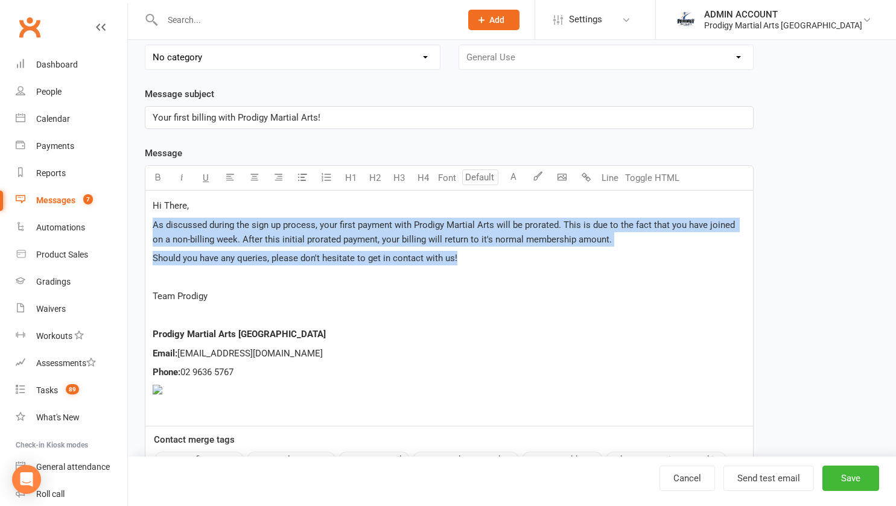
drag, startPoint x: 153, startPoint y: 225, endPoint x: 462, endPoint y: 264, distance: 312.0
click at [462, 264] on div "Hi There, As discussed during the sign up process, your first payment with Prod…" at bounding box center [449, 308] width 608 height 235
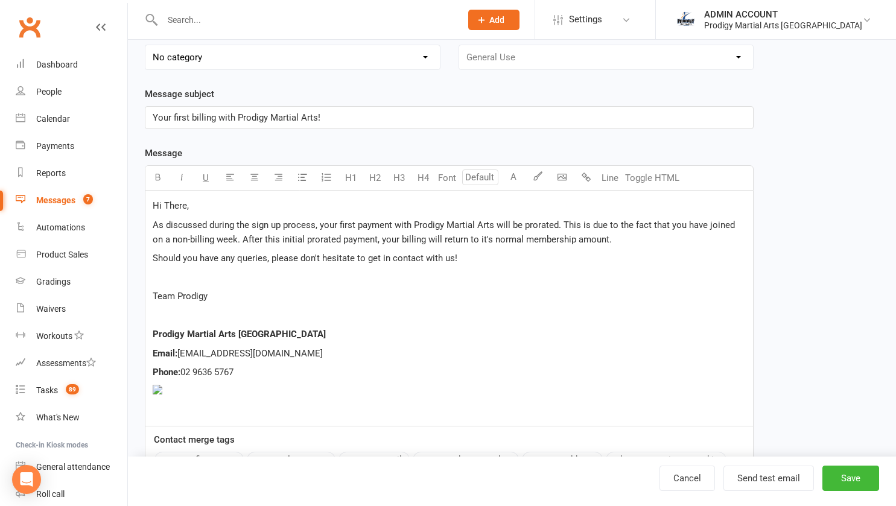
click at [345, 205] on p "Hi There," at bounding box center [449, 205] width 593 height 14
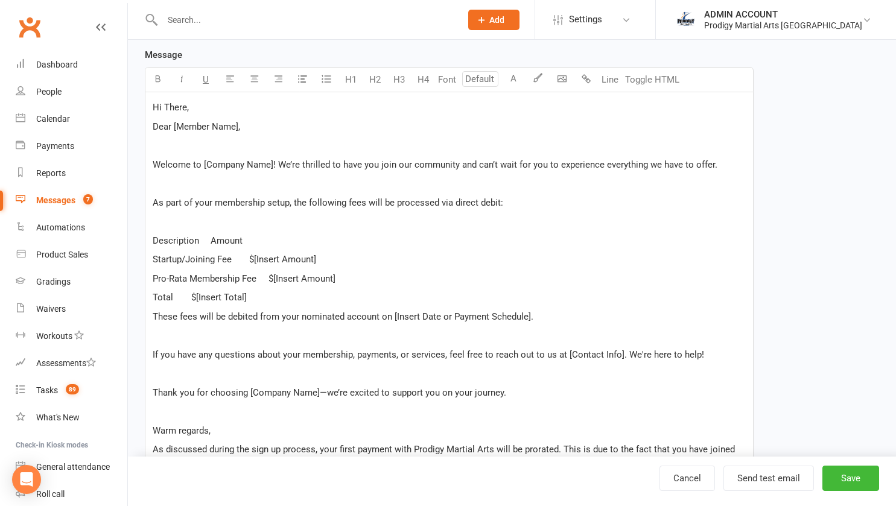
scroll to position [217, 0]
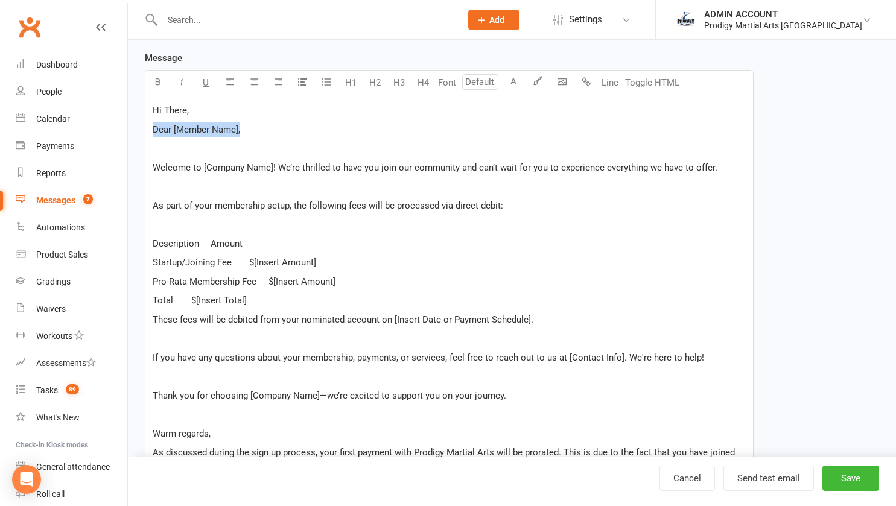
drag, startPoint x: 153, startPoint y: 127, endPoint x: 250, endPoint y: 123, distance: 97.2
click at [250, 123] on p "Dear [Member Name]," at bounding box center [449, 129] width 593 height 14
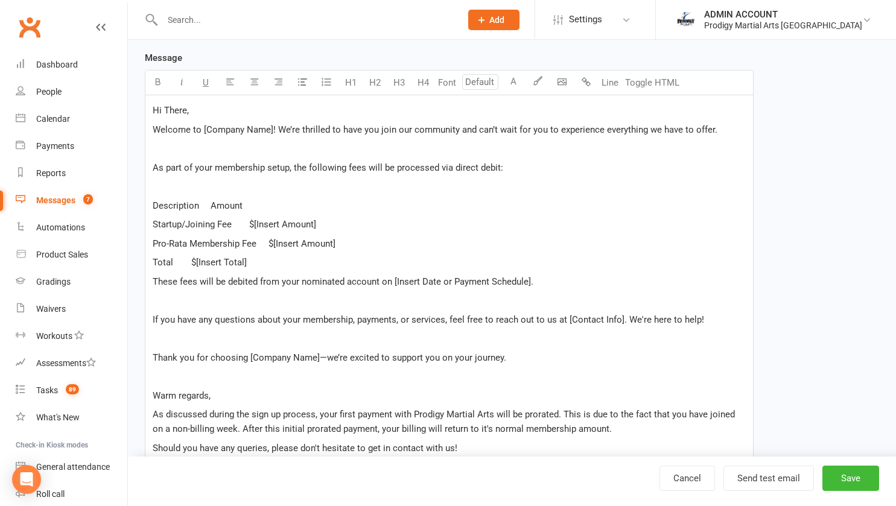
click at [180, 112] on span "Hi There," at bounding box center [171, 110] width 36 height 11
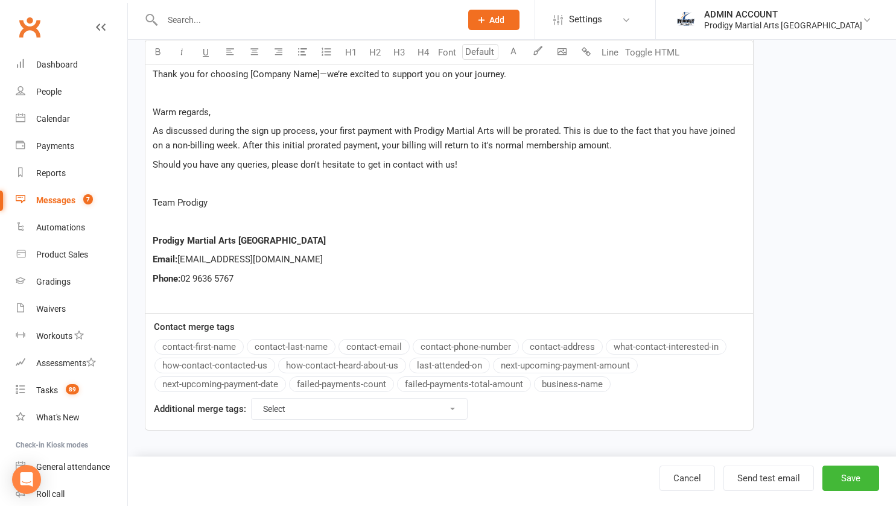
scroll to position [74, 0]
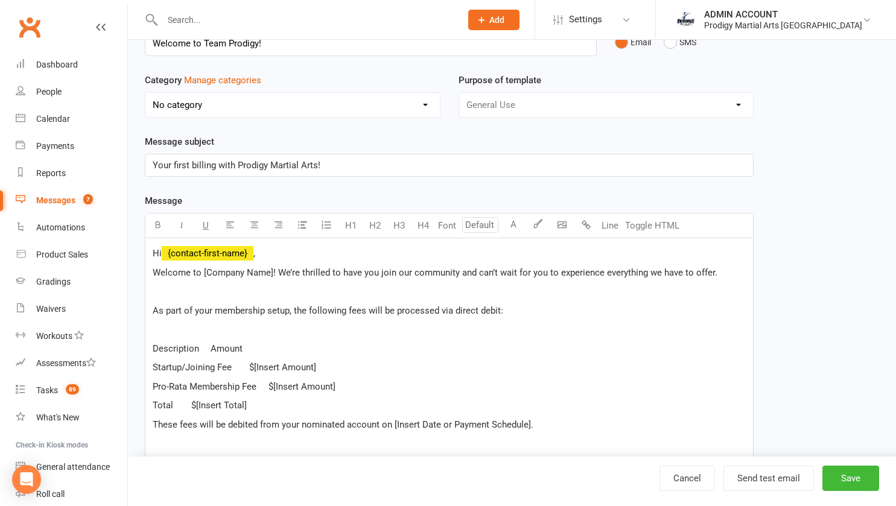
click at [170, 258] on span "﻿ {contact-first-name}" at bounding box center [208, 253] width 92 height 11
click at [162, 252] on span "Hi" at bounding box center [157, 253] width 9 height 11
click at [255, 255] on span "," at bounding box center [254, 253] width 2 height 11
drag, startPoint x: 201, startPoint y: 272, endPoint x: 271, endPoint y: 276, distance: 70.7
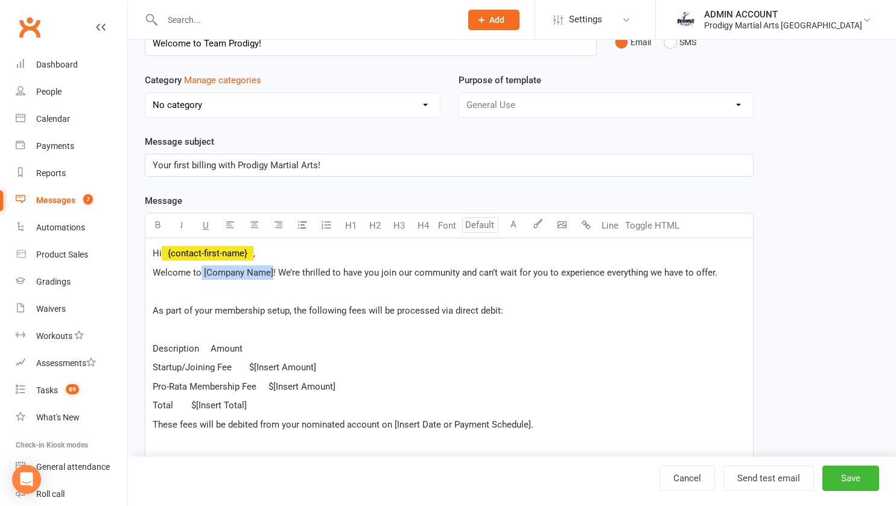
click at [271, 276] on span "Welcome to [Company Name]! We’re thrilled to have you join our community and ca…" at bounding box center [435, 272] width 565 height 11
click at [430, 274] on span "Welcome to Prodigy Martial Arts! We’re thrilled to have you join our community …" at bounding box center [441, 272] width 576 height 11
click at [576, 272] on span "Welcome to Prodigy Martial Arts! We’re thrilled to have you join our amazing te…" at bounding box center [416, 272] width 527 height 11
click at [561, 271] on span "Welcome to Prodigy Martial Arts! We’re thrilled to have you join our amazing te…" at bounding box center [416, 272] width 527 height 11
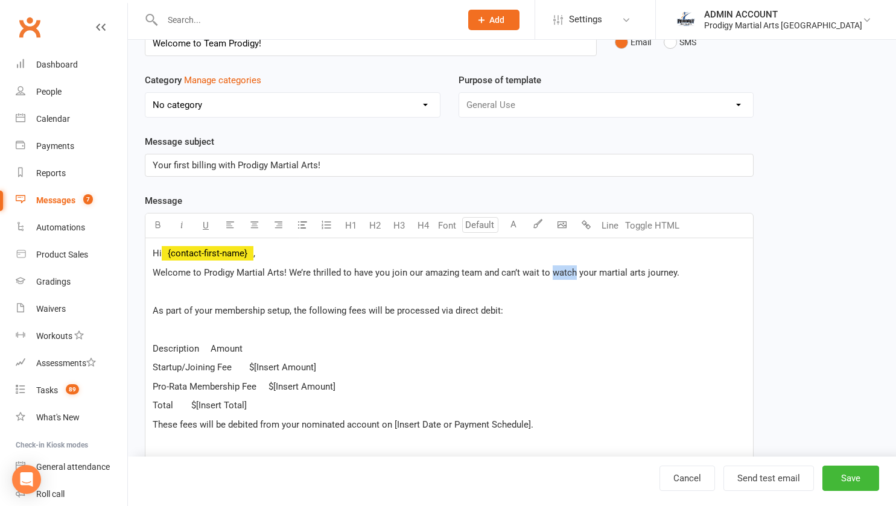
click at [561, 271] on span "Welcome to Prodigy Martial Arts! We’re thrilled to have you join our amazing te…" at bounding box center [416, 272] width 527 height 11
click at [575, 273] on span "Welcome to Prodigy Martial Arts! We’re thrilled to have you join our amazing te…" at bounding box center [416, 272] width 527 height 11
click at [673, 274] on span "Welcome to Prodigy Martial Arts! We’re thrilled to have you join our amazing te…" at bounding box center [416, 272] width 527 height 11
click at [560, 270] on span "Welcome to Prodigy Martial Arts! We’re thrilled to have you join our amazing te…" at bounding box center [416, 272] width 527 height 11
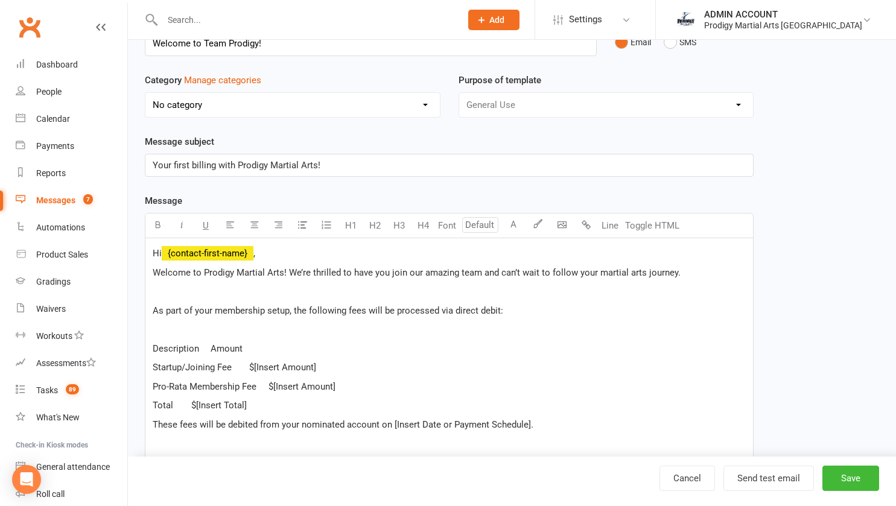
click at [560, 270] on span "Welcome to Prodigy Martial Arts! We’re thrilled to have you join our amazing te…" at bounding box center [417, 272] width 528 height 11
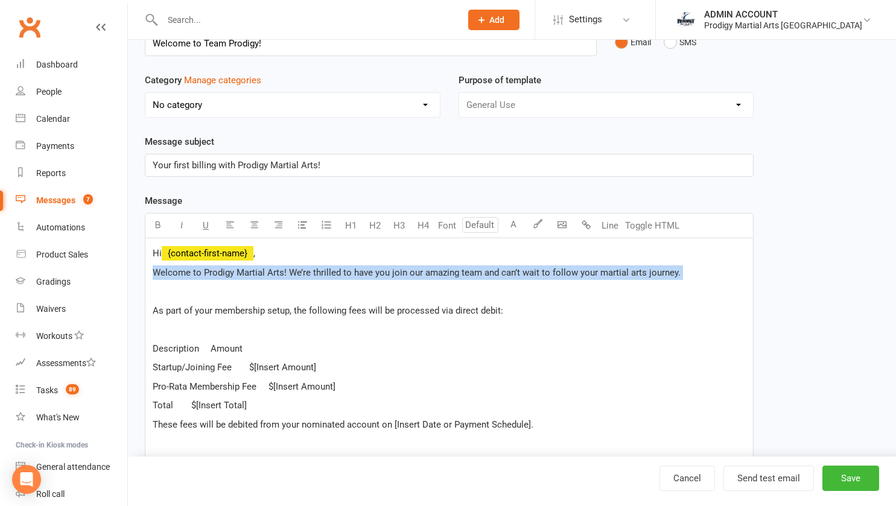
drag, startPoint x: 153, startPoint y: 268, endPoint x: 269, endPoint y: 294, distance: 118.6
click at [269, 294] on div "Hi ﻿ {contact-first-name} , Welcome to Prodigy Martial Arts! We’re thrilled to …" at bounding box center [449, 488] width 608 height 501
copy div "Welcome to Prodigy Martial Arts! We’re thrilled to have you join our amazing te…"
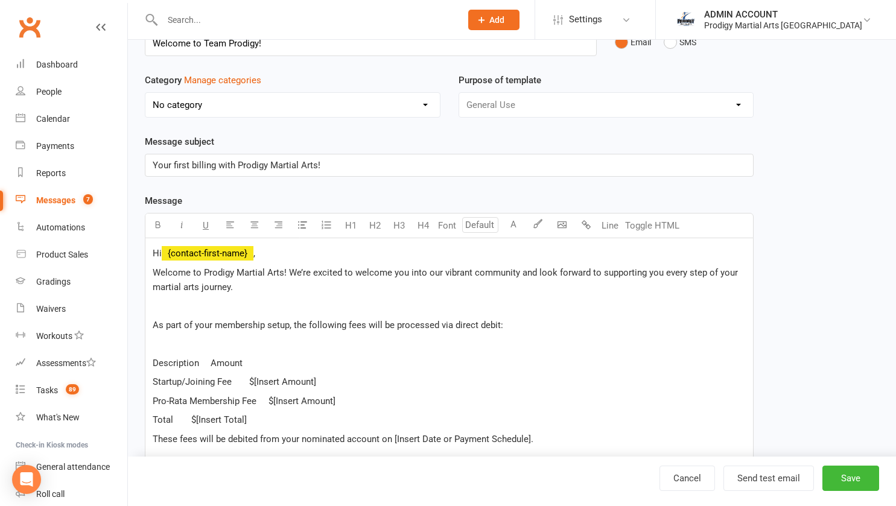
click at [449, 273] on span "Welcome to Prodigy Martial Arts! We’re excited to welcome you into our vibrant …" at bounding box center [447, 279] width 588 height 25
click at [585, 283] on p "Welcome to Prodigy Martial Arts! We’re excited to welcome you into our friendly…" at bounding box center [449, 279] width 593 height 29
click at [363, 307] on p "﻿" at bounding box center [449, 306] width 593 height 14
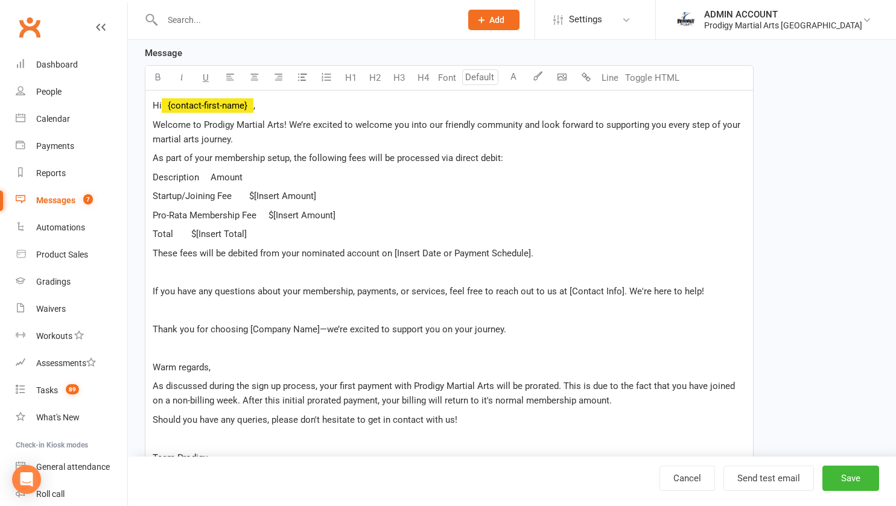
scroll to position [225, 0]
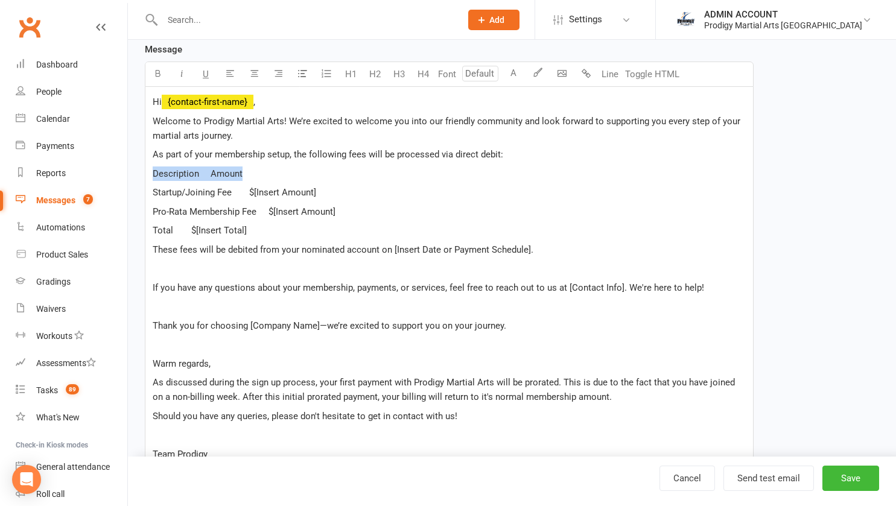
drag, startPoint x: 151, startPoint y: 172, endPoint x: 238, endPoint y: 171, distance: 87.5
click at [238, 171] on div "Hi ﻿ {contact-first-name} , Welcome to Prodigy Martial Arts! We’re excited to w…" at bounding box center [449, 326] width 608 height 478
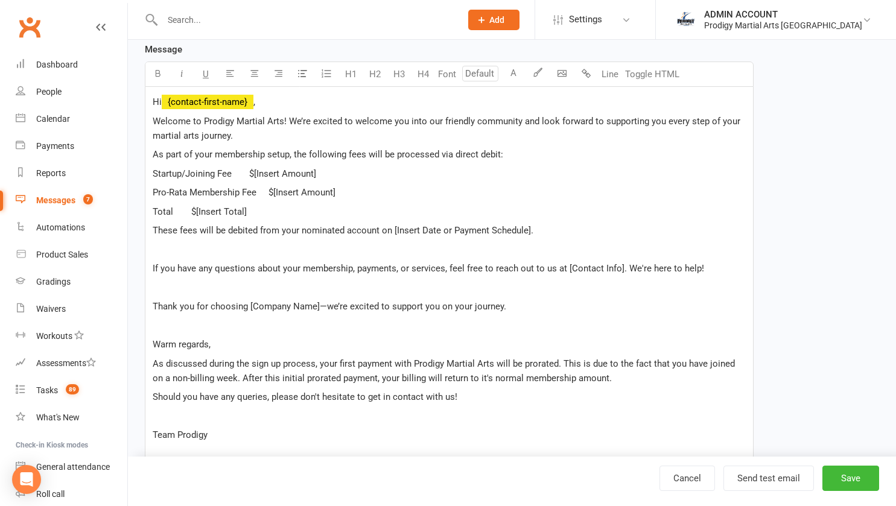
click at [154, 154] on span "As part of your membership setup, the following fees will be processed via dire…" at bounding box center [328, 154] width 351 height 11
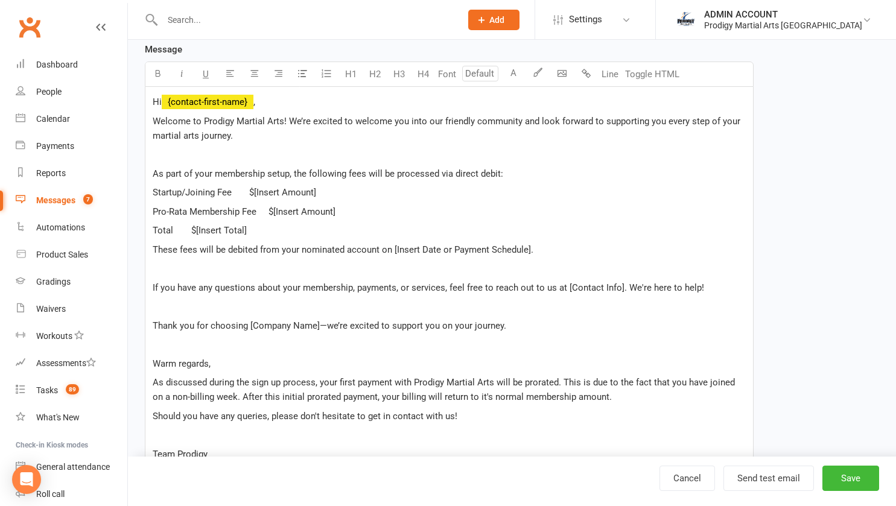
drag, startPoint x: 154, startPoint y: 153, endPoint x: 246, endPoint y: 152, distance: 92.3
click at [246, 152] on p "﻿" at bounding box center [449, 154] width 593 height 14
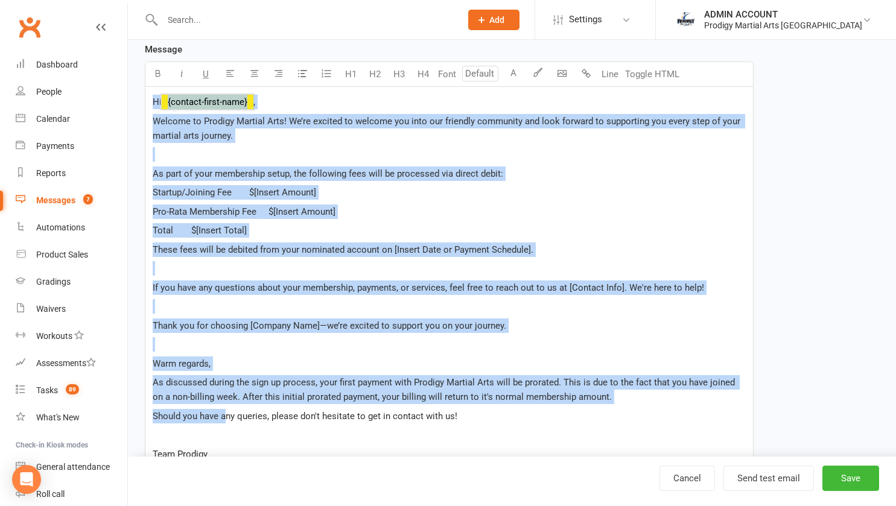
drag, startPoint x: 152, startPoint y: 100, endPoint x: 226, endPoint y: 421, distance: 328.8
click at [226, 421] on div "Hi ﻿ {contact-first-name} , Welcome to Prodigy Martial Arts! We’re excited to w…" at bounding box center [449, 326] width 608 height 478
click at [610, 72] on div "Message Select image from library U H1 H2 H3 H4 Font A Line Toggle HTML Hi ﻿ {c…" at bounding box center [449, 362] width 609 height 640
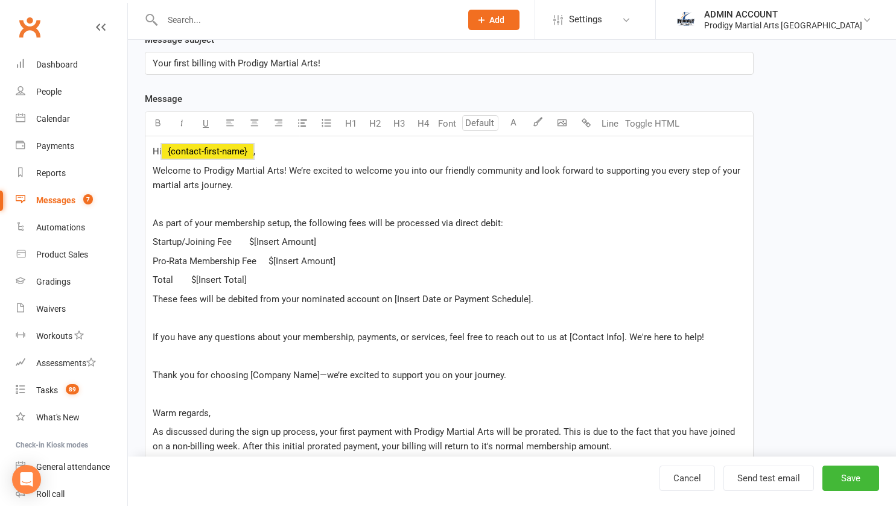
scroll to position [177, 0]
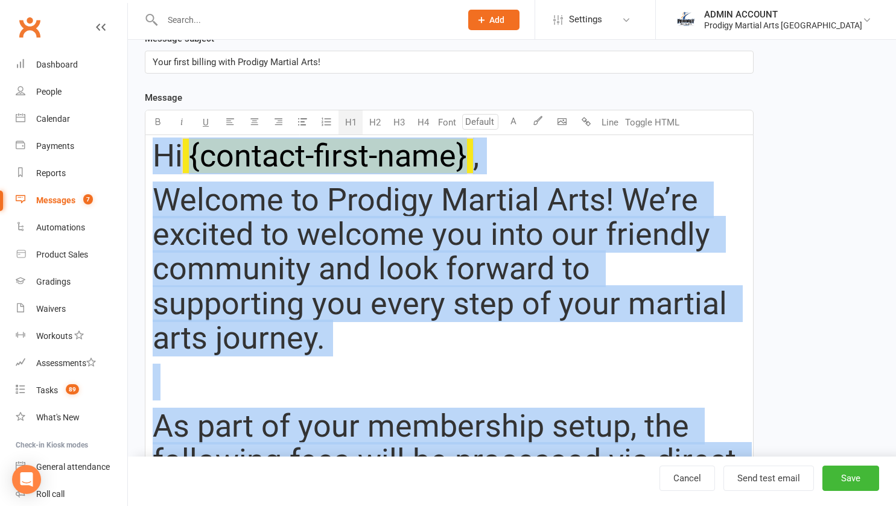
click at [356, 120] on button "H1" at bounding box center [350, 122] width 24 height 24
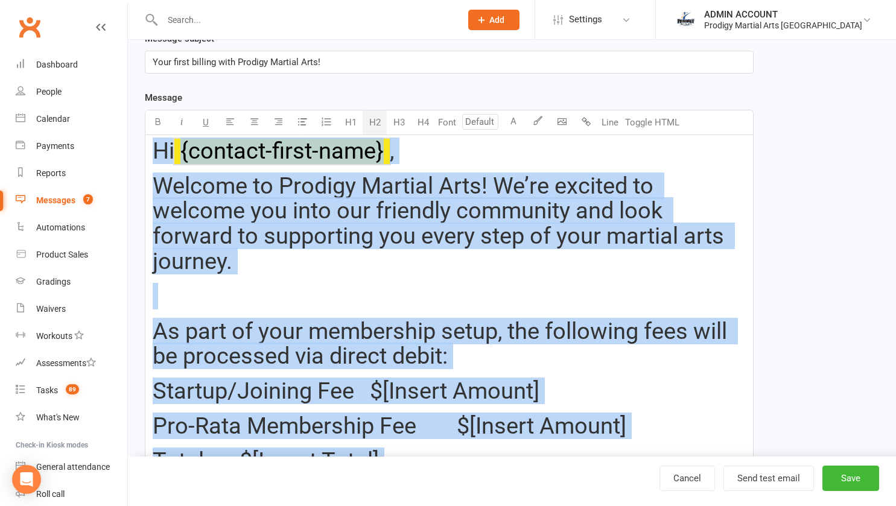
click at [376, 122] on button "H2" at bounding box center [375, 122] width 24 height 24
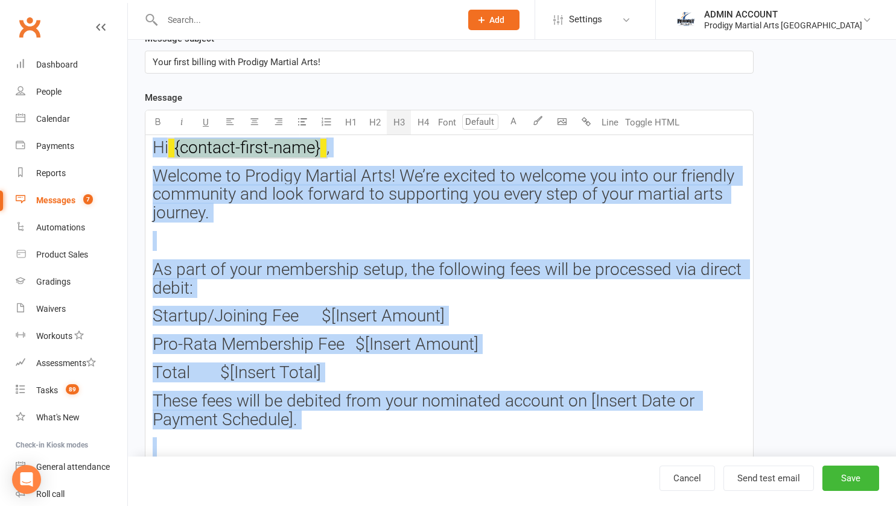
click at [398, 128] on button "H3" at bounding box center [399, 122] width 24 height 24
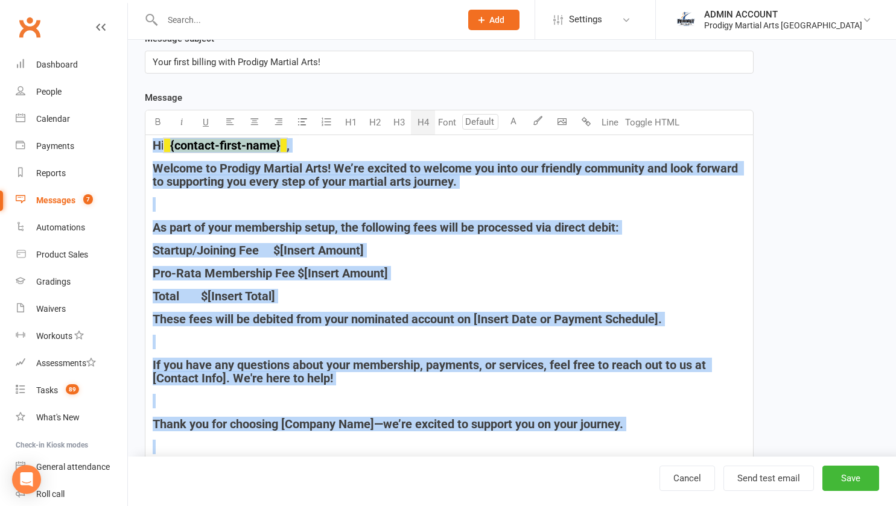
click at [422, 125] on button "H4" at bounding box center [423, 122] width 24 height 24
click at [437, 226] on span "As part of your membership setup, the following fees will be processed via dire…" at bounding box center [386, 227] width 466 height 14
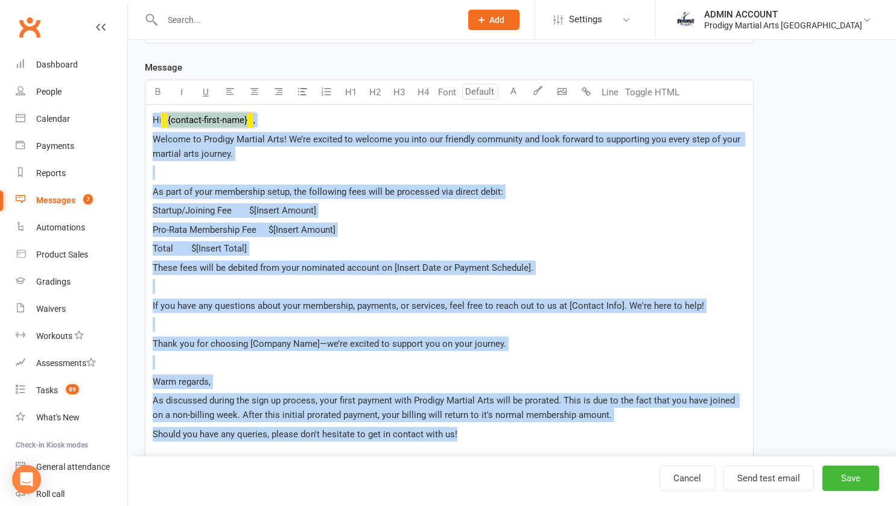
scroll to position [218, 0]
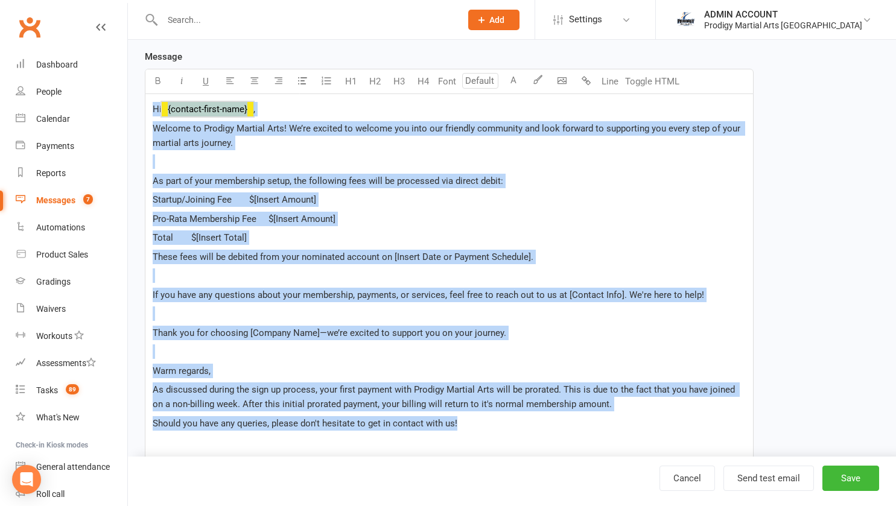
click at [195, 156] on p "﻿" at bounding box center [449, 161] width 593 height 14
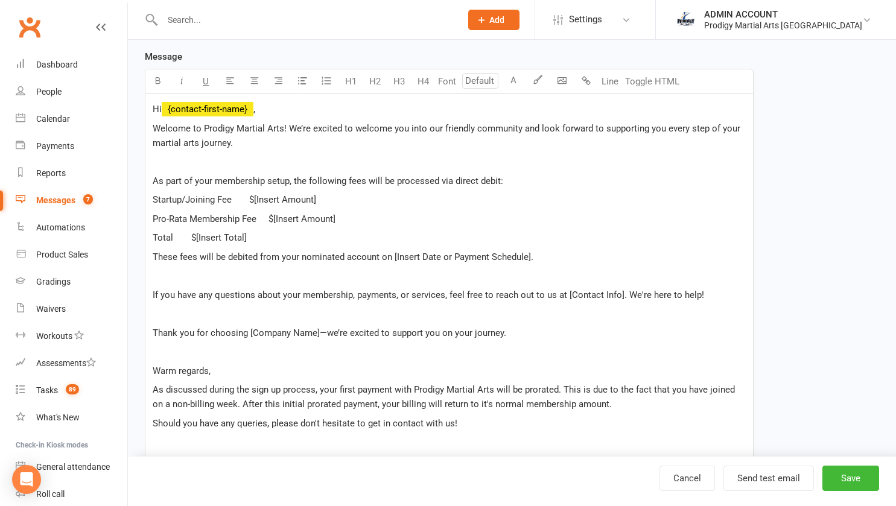
click at [192, 200] on span "Startup/Joining Fee $[Insert Amount]" at bounding box center [234, 199] width 163 height 11
click at [206, 203] on span "Startup/Registraion and Insurance $[Insert Amount]" at bounding box center [263, 199] width 221 height 11
click at [293, 201] on span "Startup/Registration and Insurance $[Insert Amount]" at bounding box center [263, 199] width 221 height 11
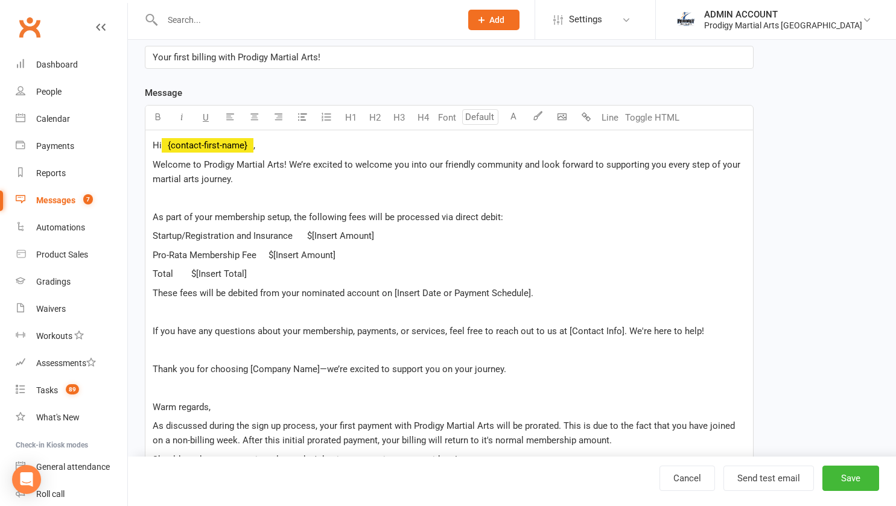
scroll to position [173, 0]
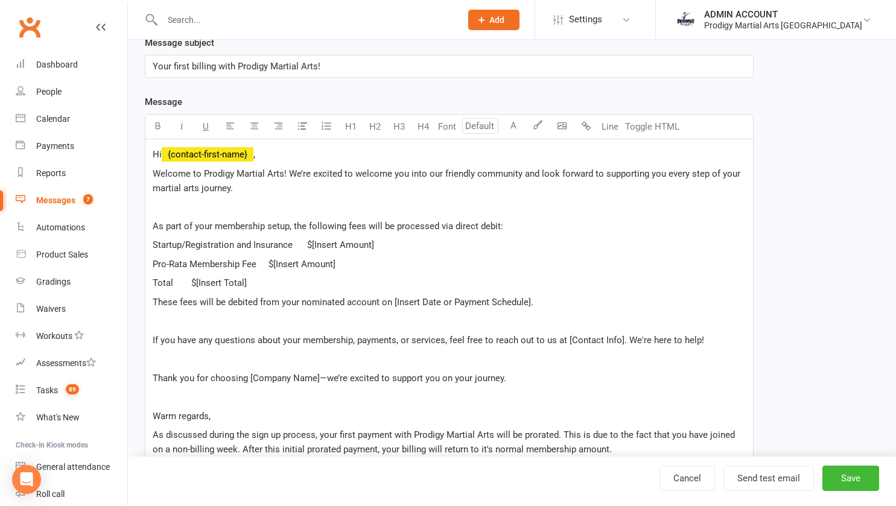
click at [296, 245] on span "Startup/Registration and Insurance $[Insert Amount]" at bounding box center [263, 245] width 221 height 11
